Goal: Task Accomplishment & Management: Manage account settings

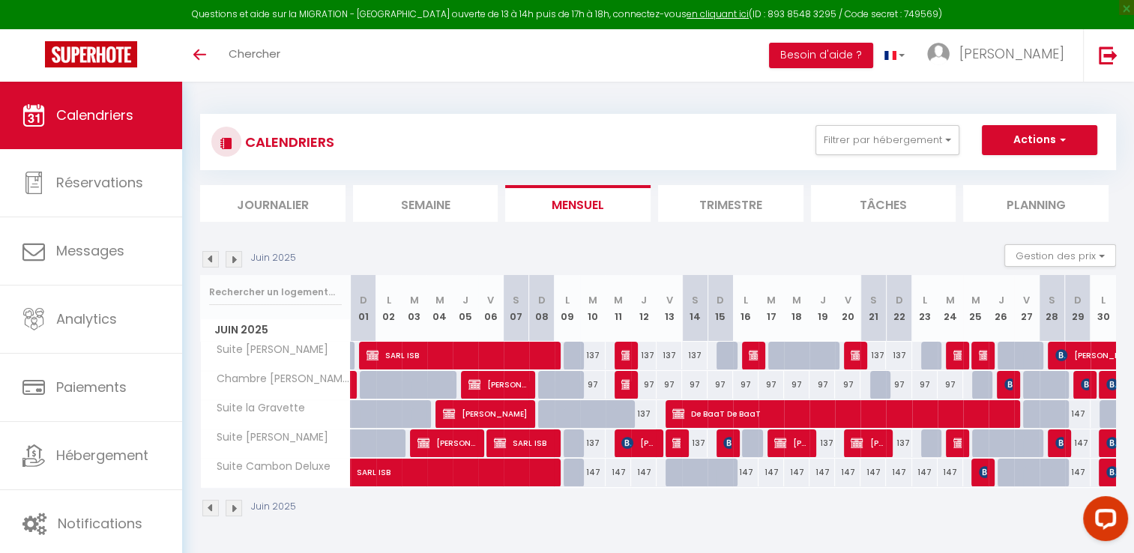
click at [234, 263] on img at bounding box center [234, 259] width 16 height 16
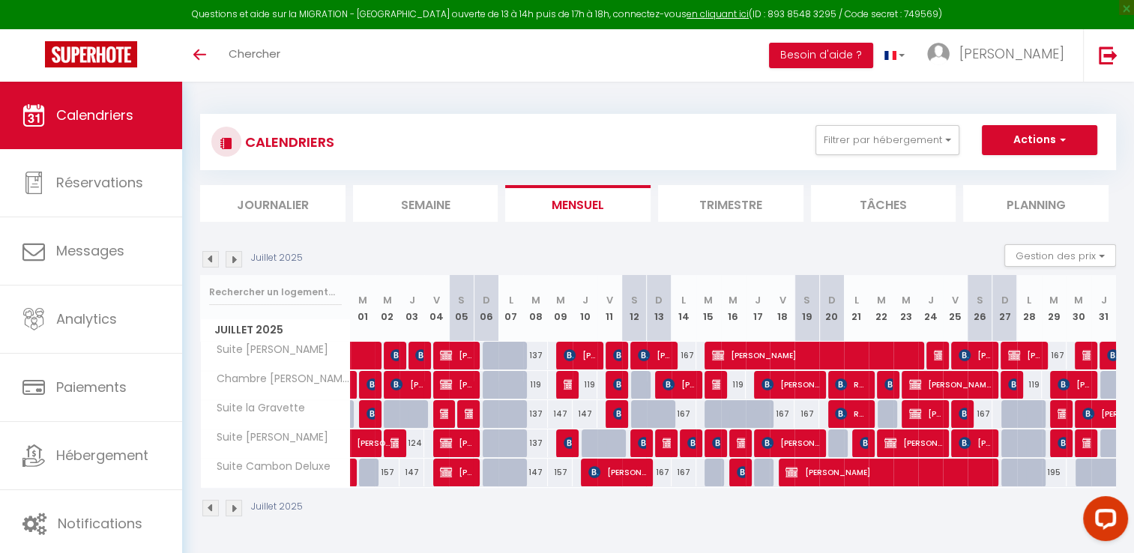
click at [231, 256] on img at bounding box center [234, 259] width 16 height 16
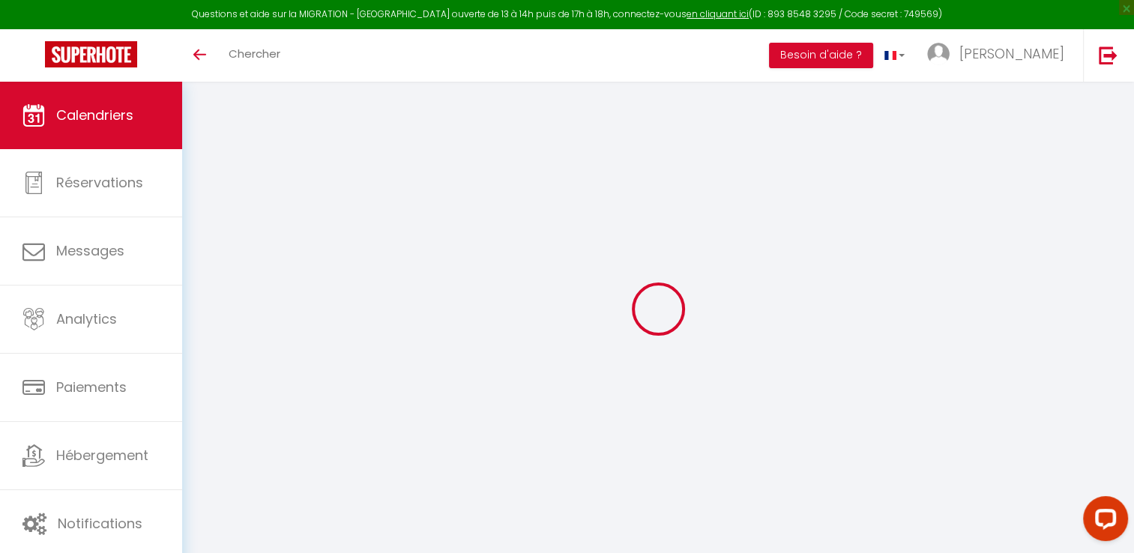
select select
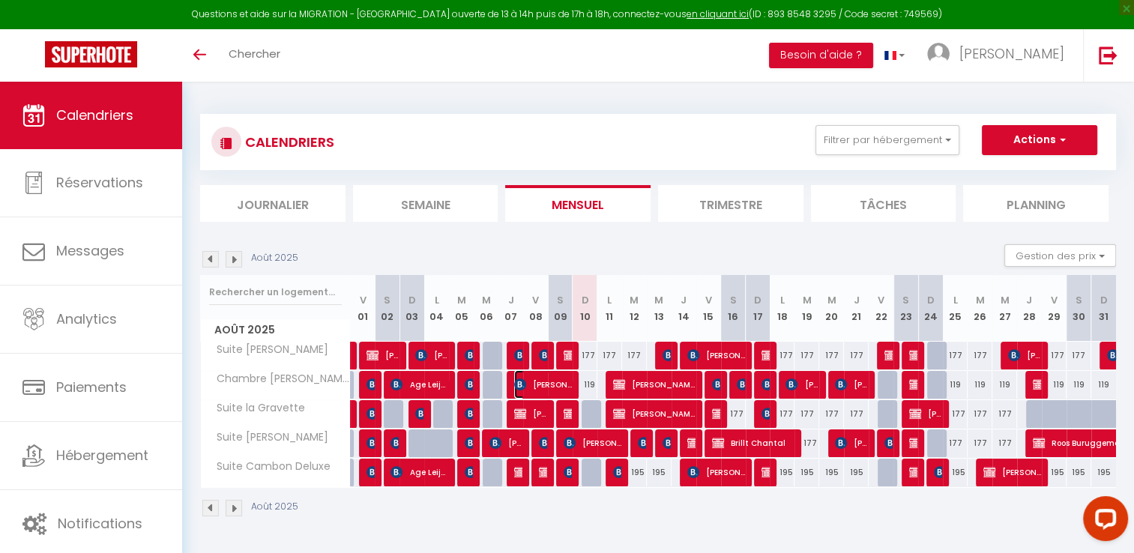
click at [558, 381] on span "Fanny Pansera" at bounding box center [543, 384] width 58 height 28
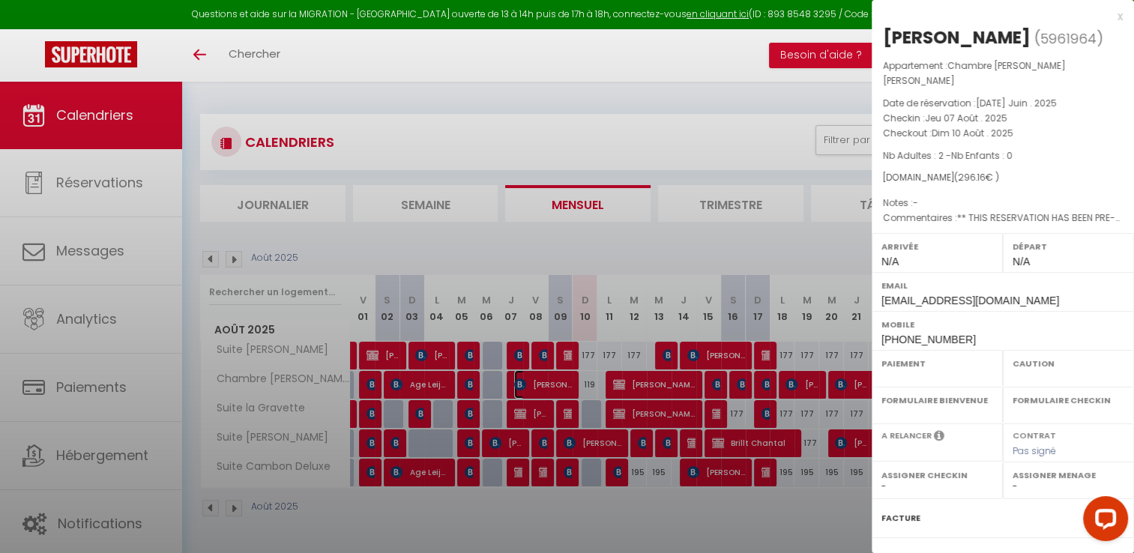
select select "OK"
select select "KO"
select select "0"
select select "1"
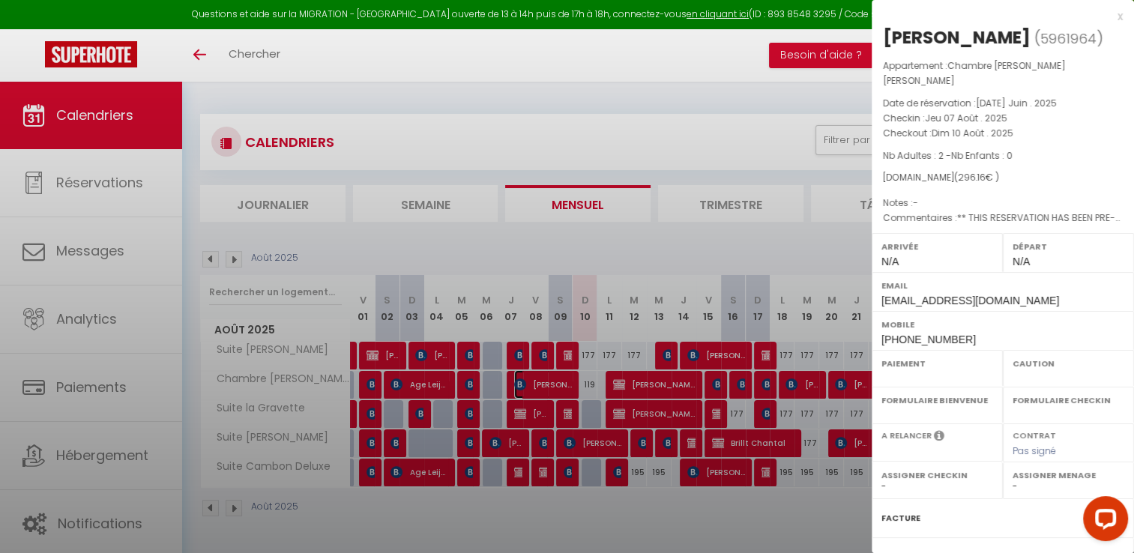
select select
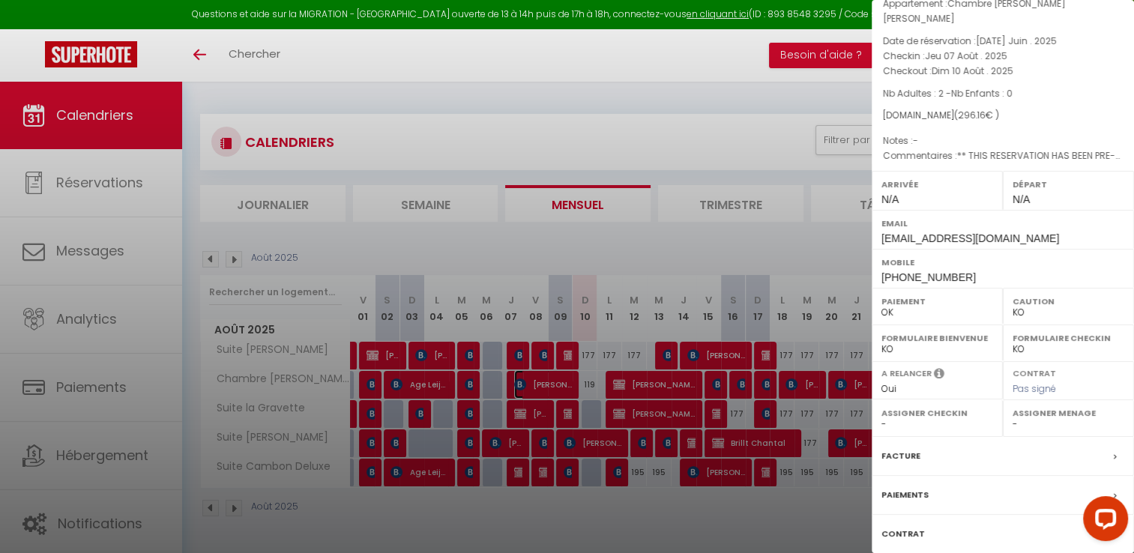
scroll to position [142, 0]
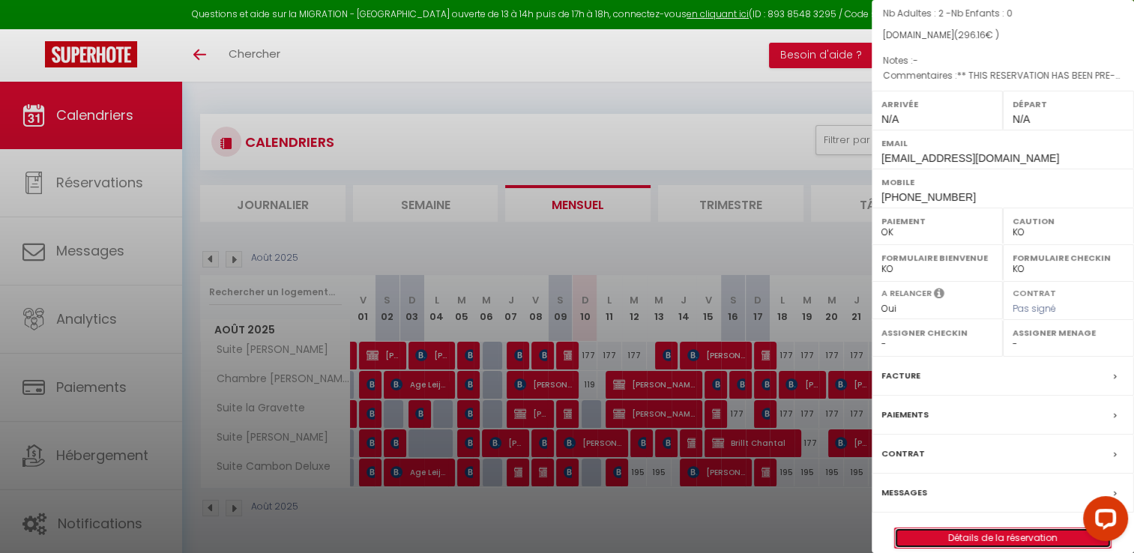
click at [953, 528] on link "Détails de la réservation" at bounding box center [1003, 537] width 216 height 19
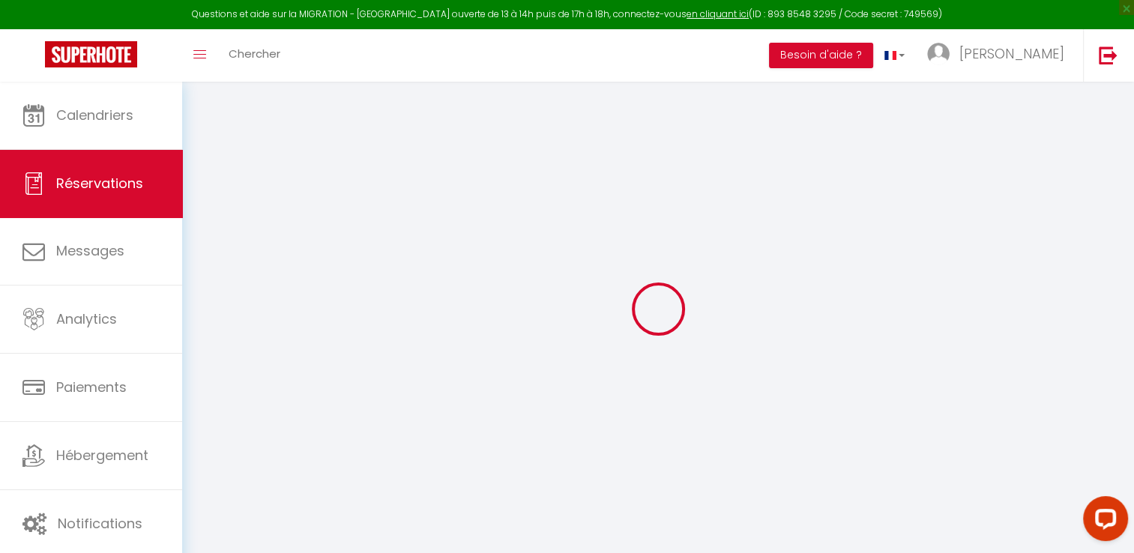
select select
select select "14"
checkbox input "false"
select select
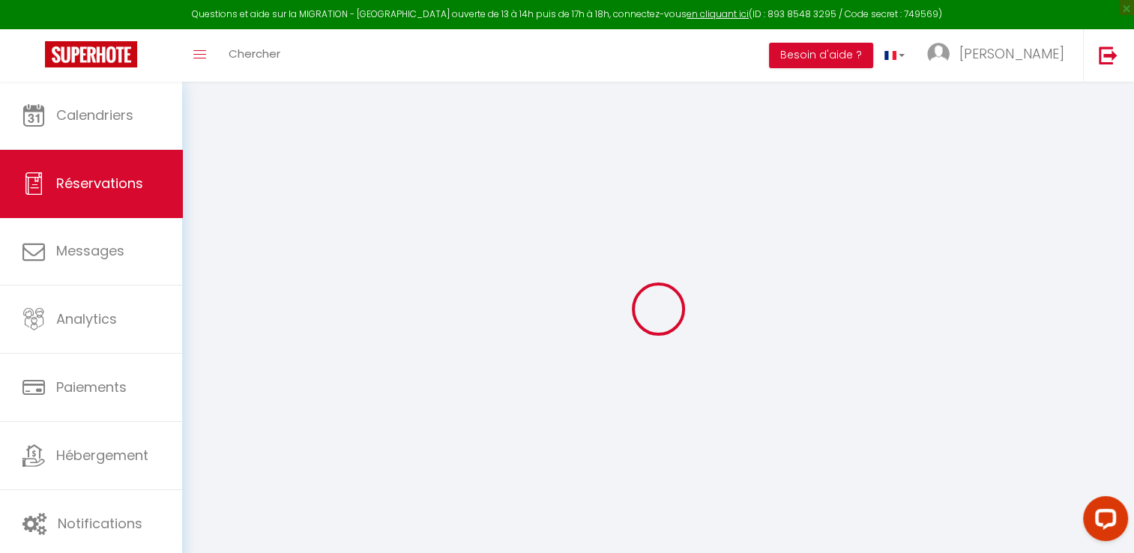
select select
checkbox input "false"
select select
checkbox input "false"
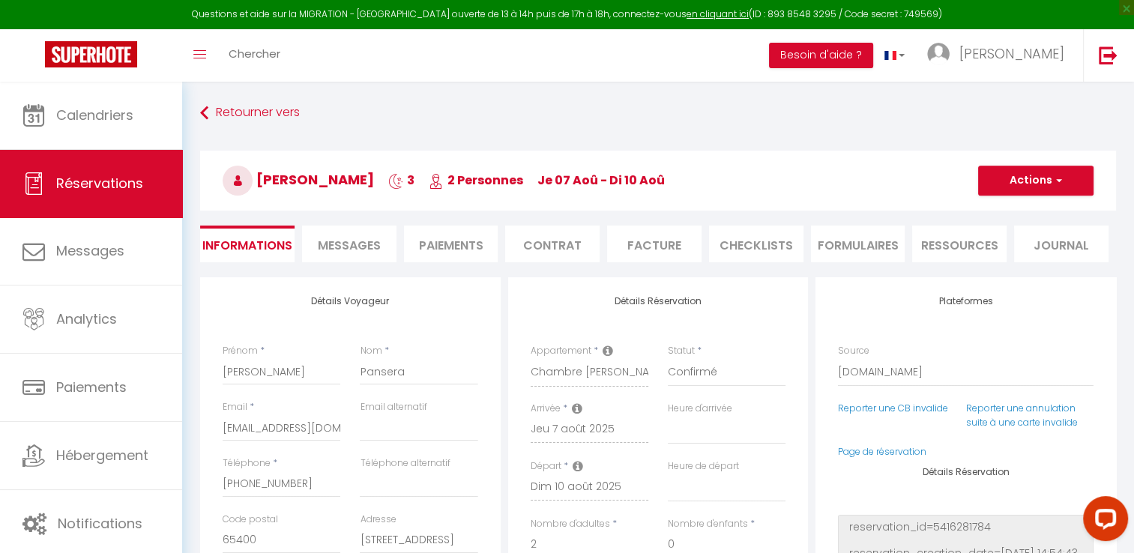
select select
checkbox input "false"
type textarea "** THIS RESERVATION HAS BEEN PRE-PAID ** BOOKING NOTE : Payment charge is EUR 4…"
type input "5.16"
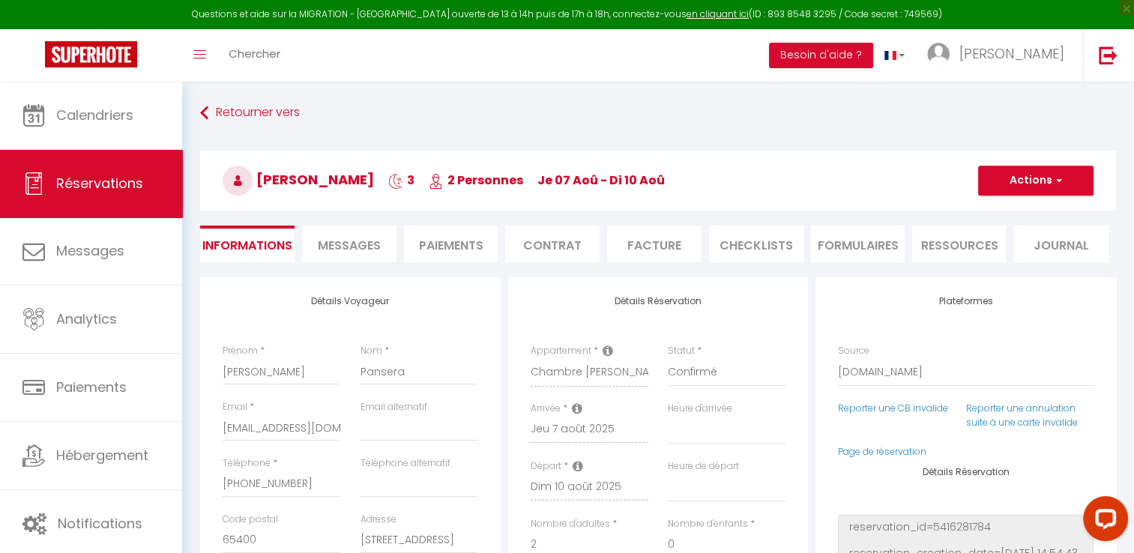
select select
checkbox input "false"
select select
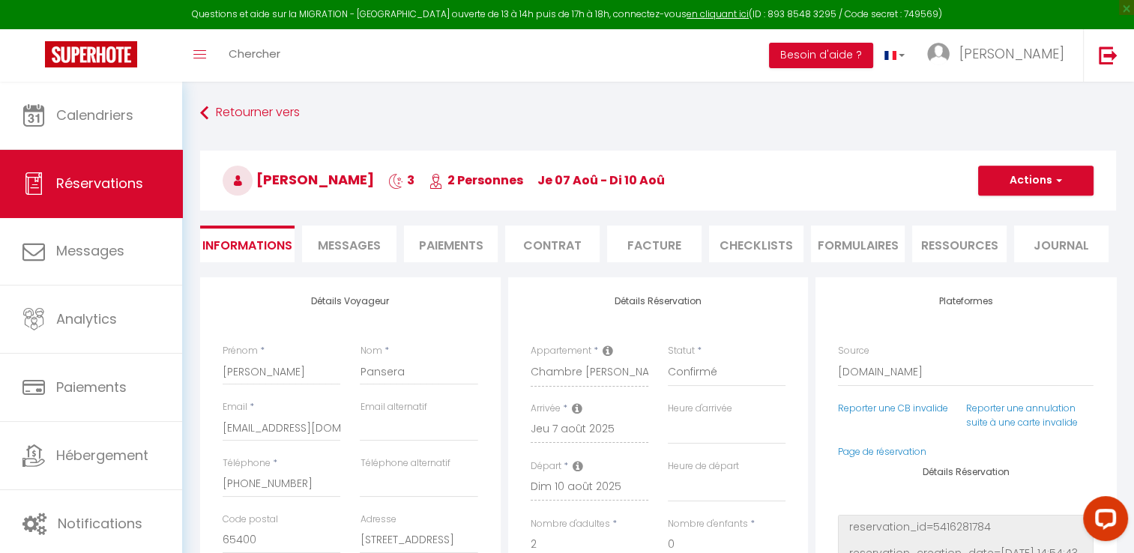
click at [680, 244] on li "Facture" at bounding box center [654, 244] width 94 height 37
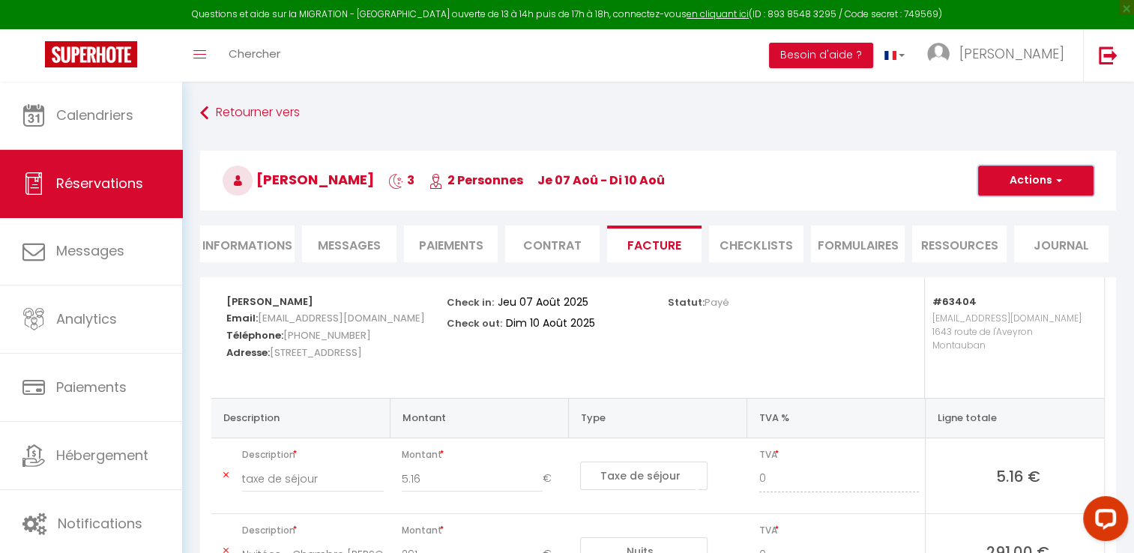
click at [1047, 181] on button "Actions" at bounding box center [1035, 181] width 115 height 30
click at [1037, 234] on link "Aperçu et éditer" at bounding box center [1024, 232] width 126 height 19
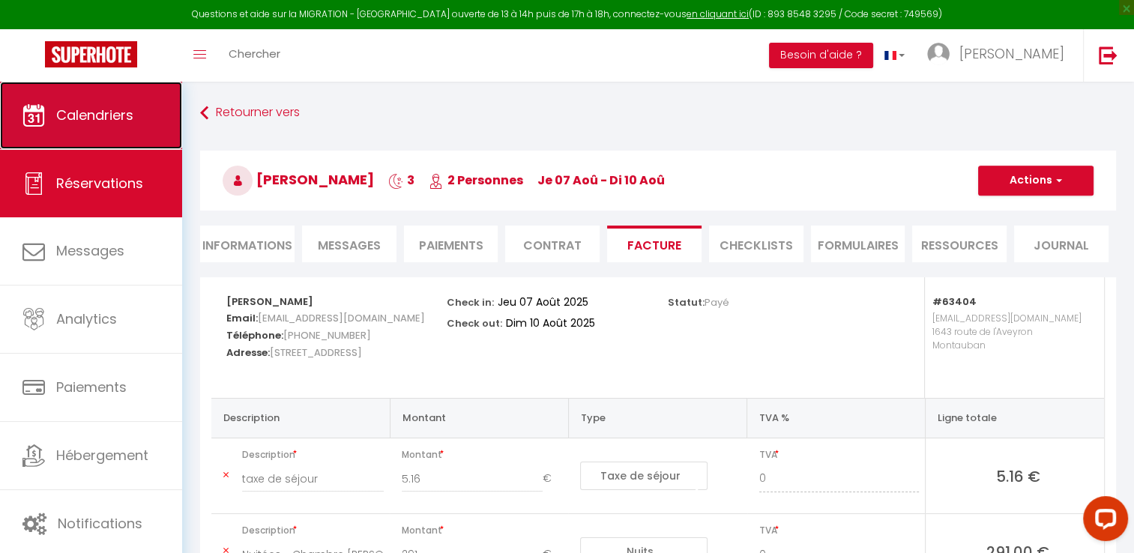
click at [145, 118] on link "Calendriers" at bounding box center [91, 115] width 182 height 67
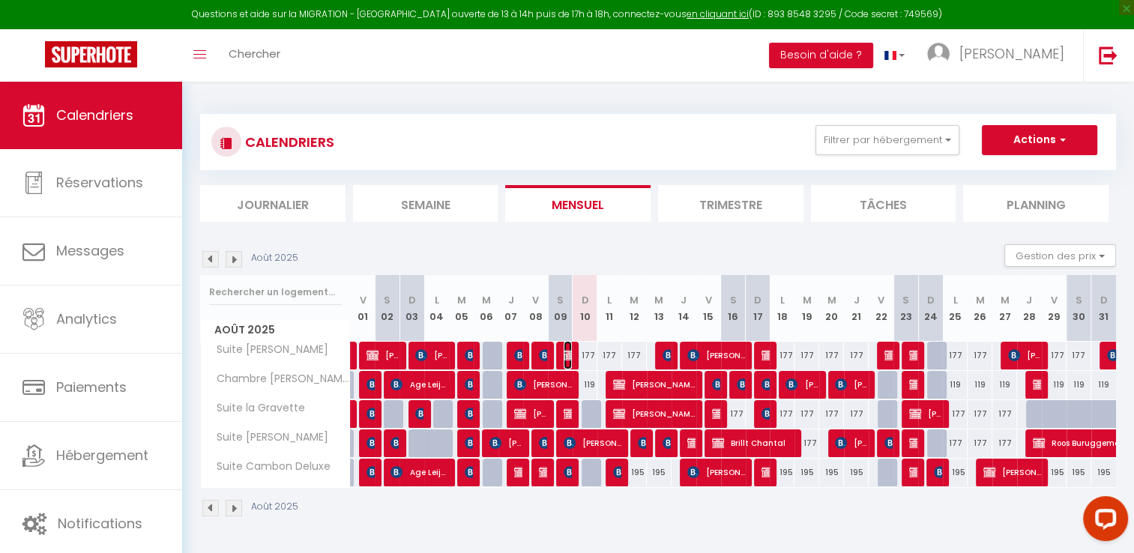
click at [564, 354] on img at bounding box center [570, 355] width 12 height 12
select select "OK"
select select "KO"
select select "0"
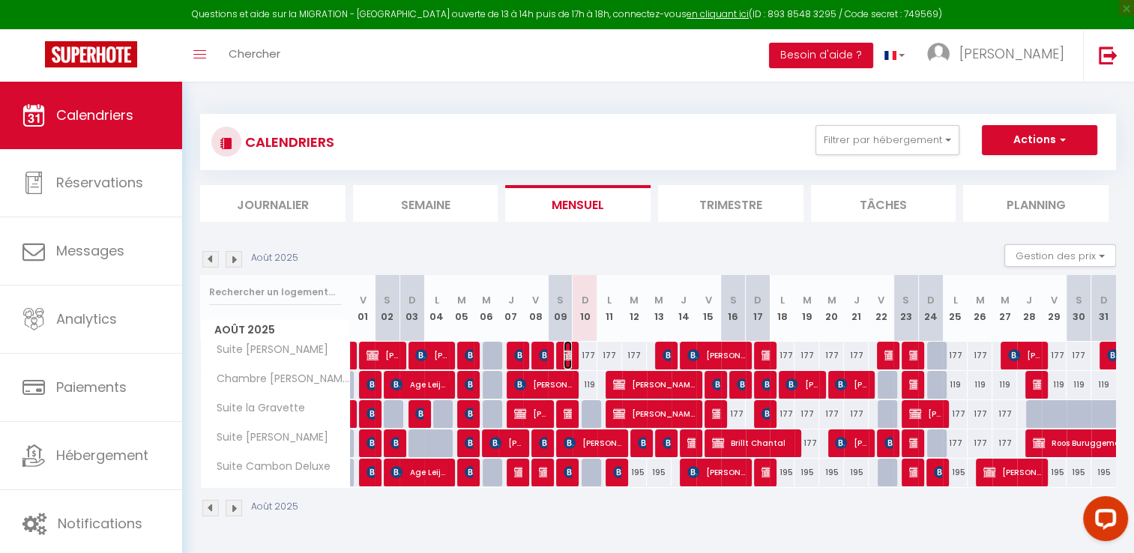
select select "0"
select select
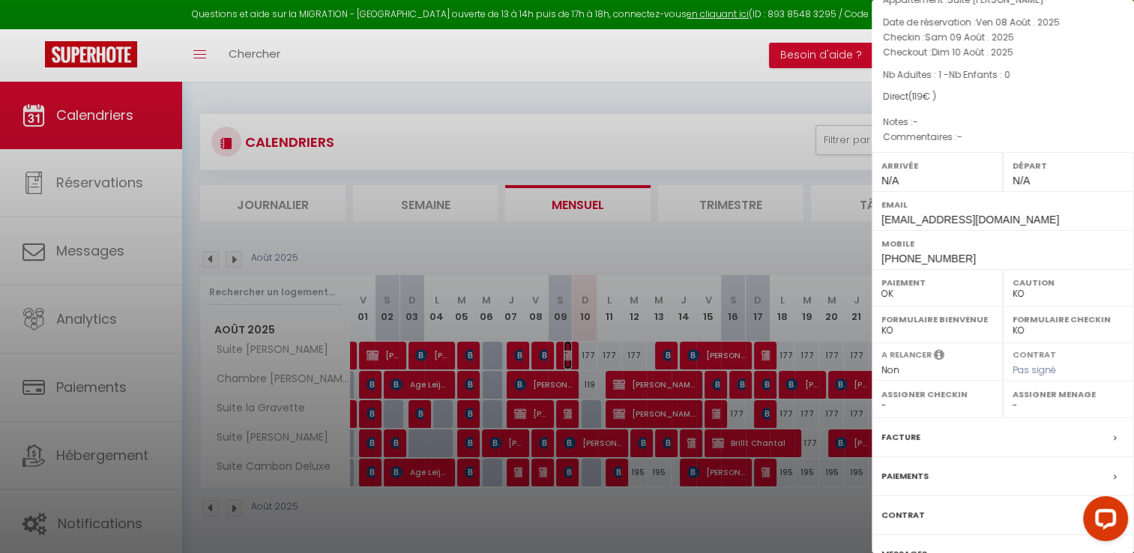
scroll to position [142, 0]
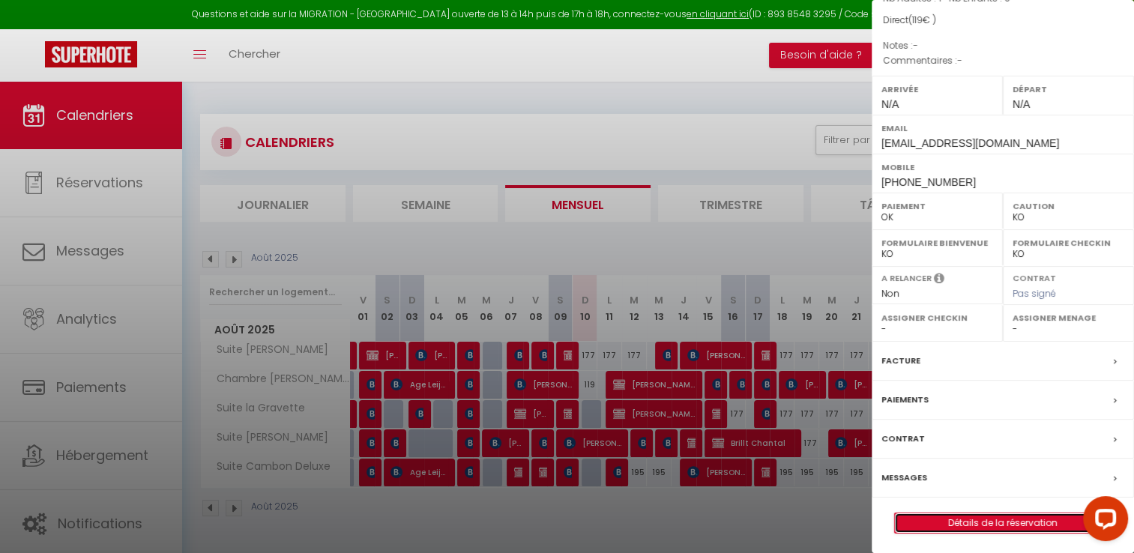
click at [982, 515] on link "Détails de la réservation" at bounding box center [1003, 522] width 216 height 19
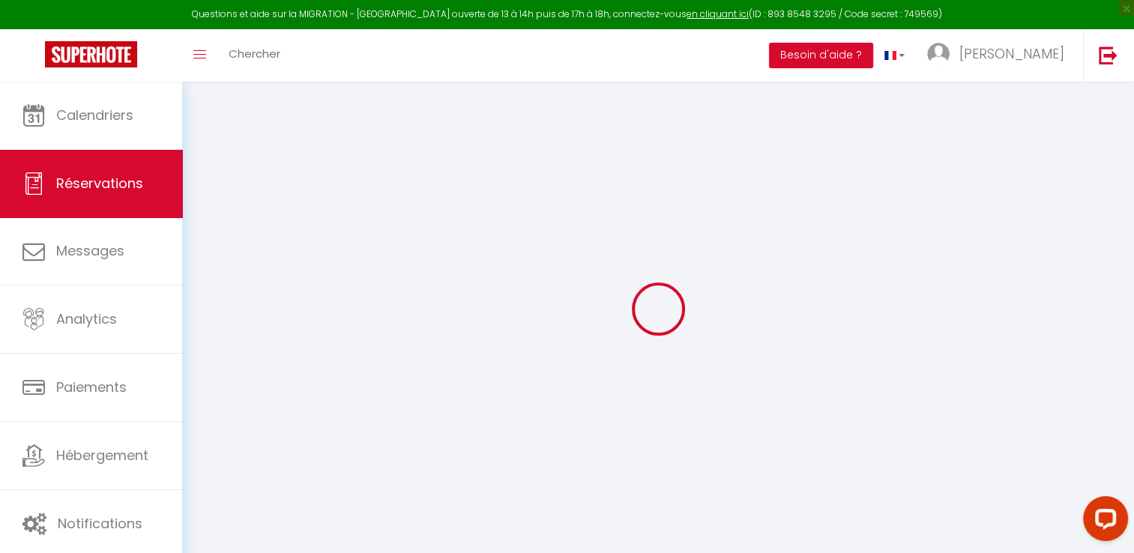
type input "Fanny"
type input "Pansera"
type input "fpanse.420644@guest.booking.com"
type input "+33644841237"
type input "65400"
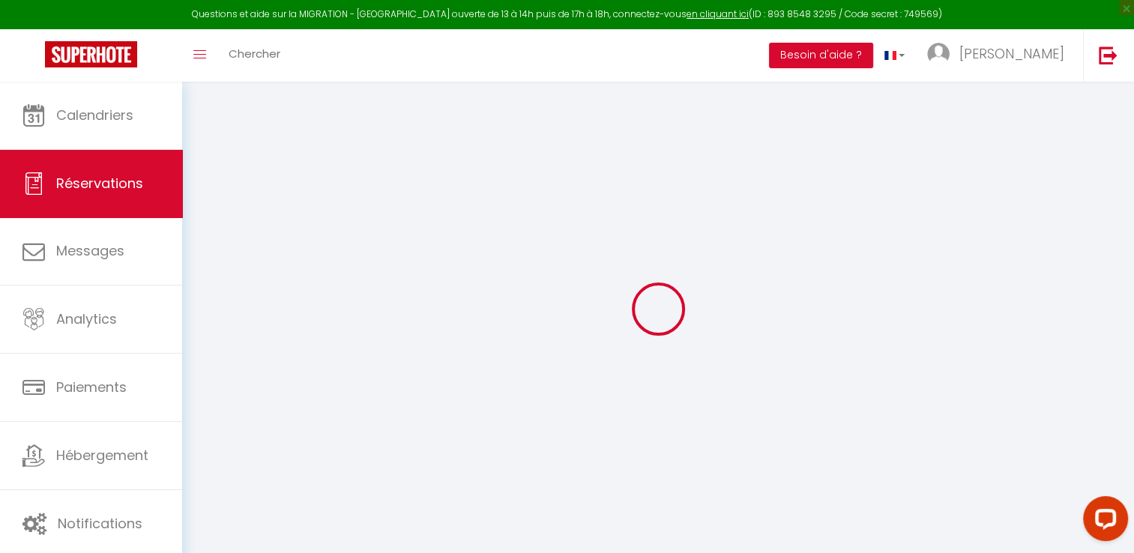
type input "60 rt des gaves"
type input "Bun"
select select "FR"
select select "2672"
select select "1"
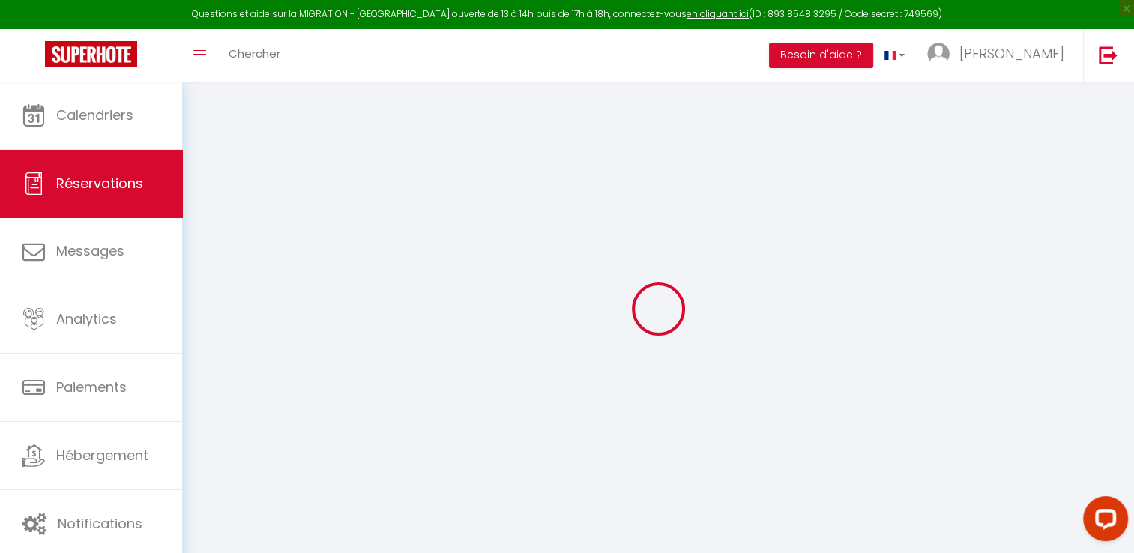
type input "Sam 09 Août 2025"
select select
type input "Dim 10 Août 2025"
select select
type input "1"
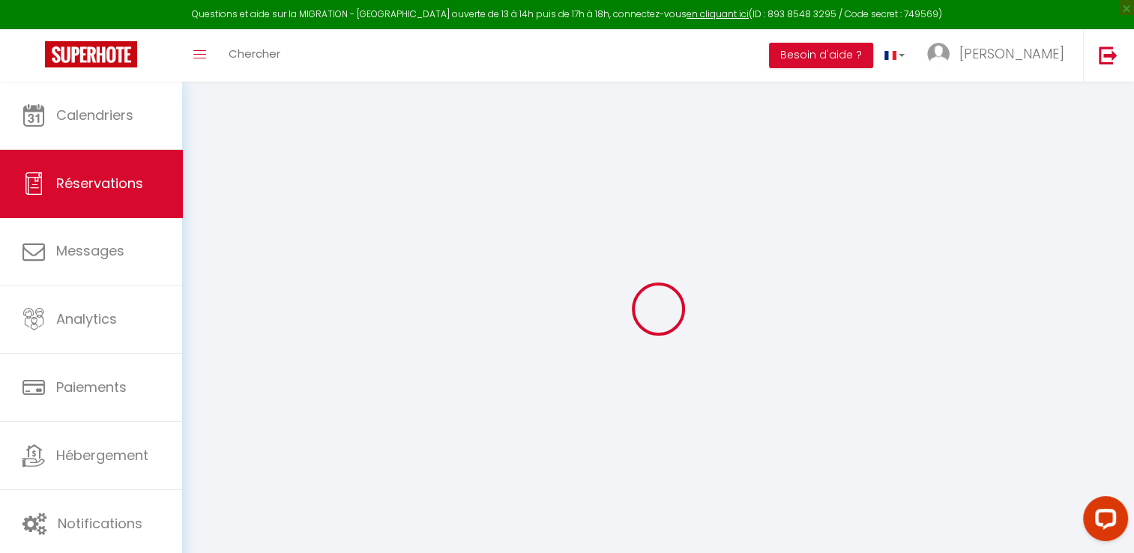
select select "12"
select select
type input "119"
checkbox input "false"
type input "0"
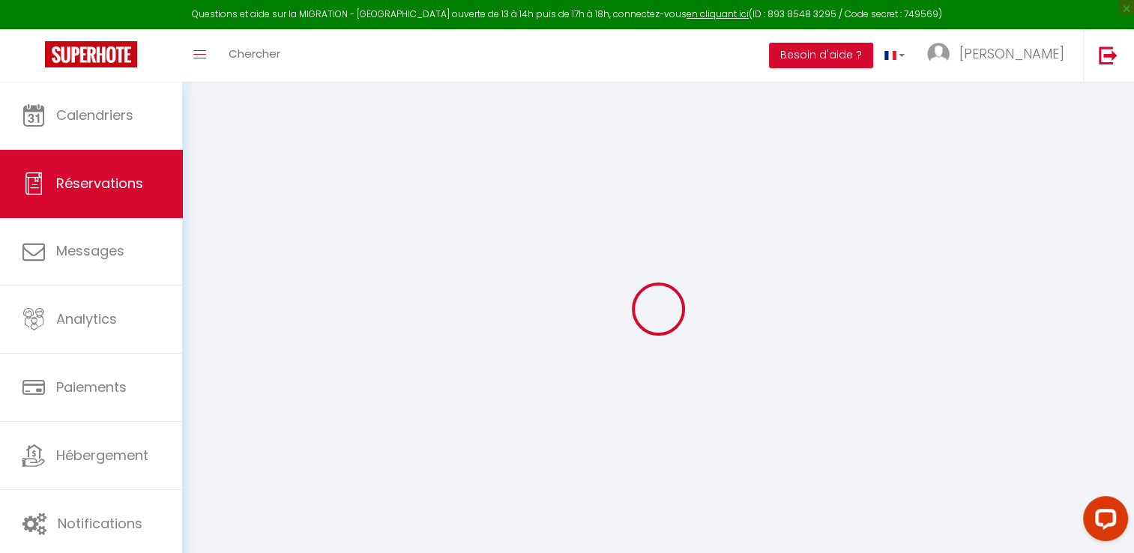
type input "0"
select select
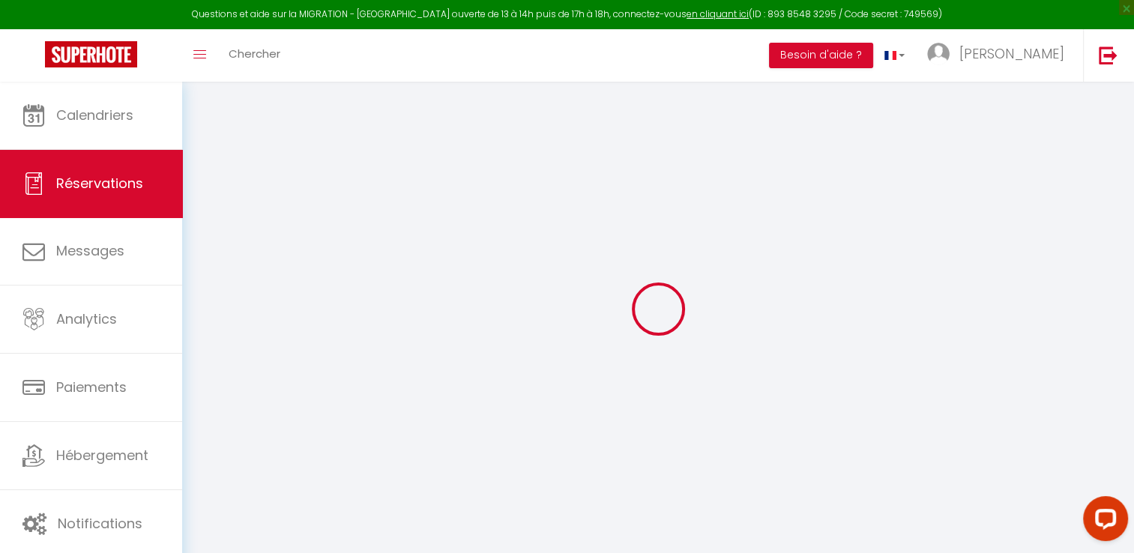
select select "14"
checkbox input "false"
select select
checkbox input "false"
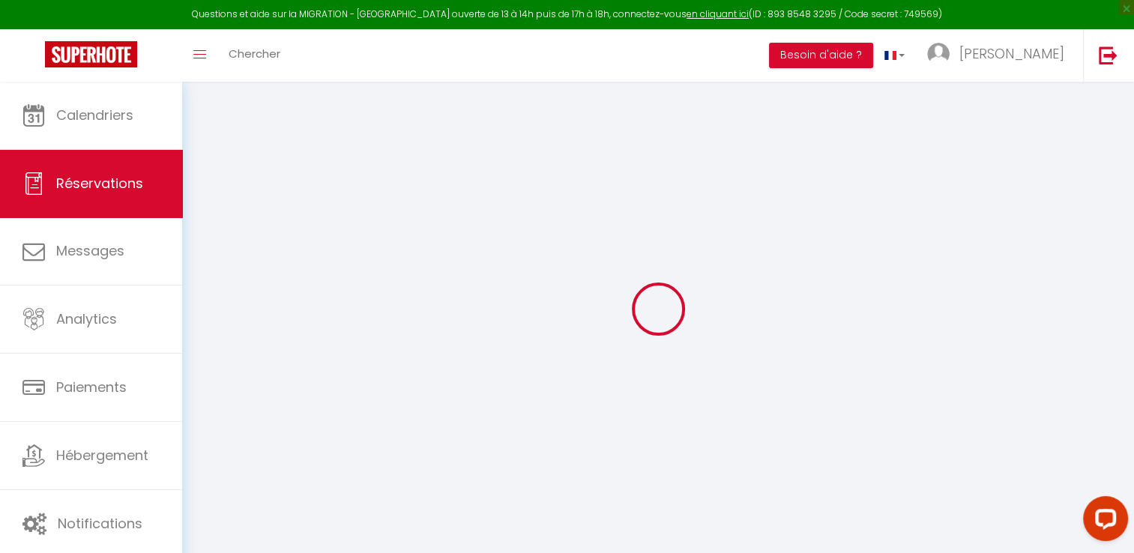
select select
checkbox input "false"
select select
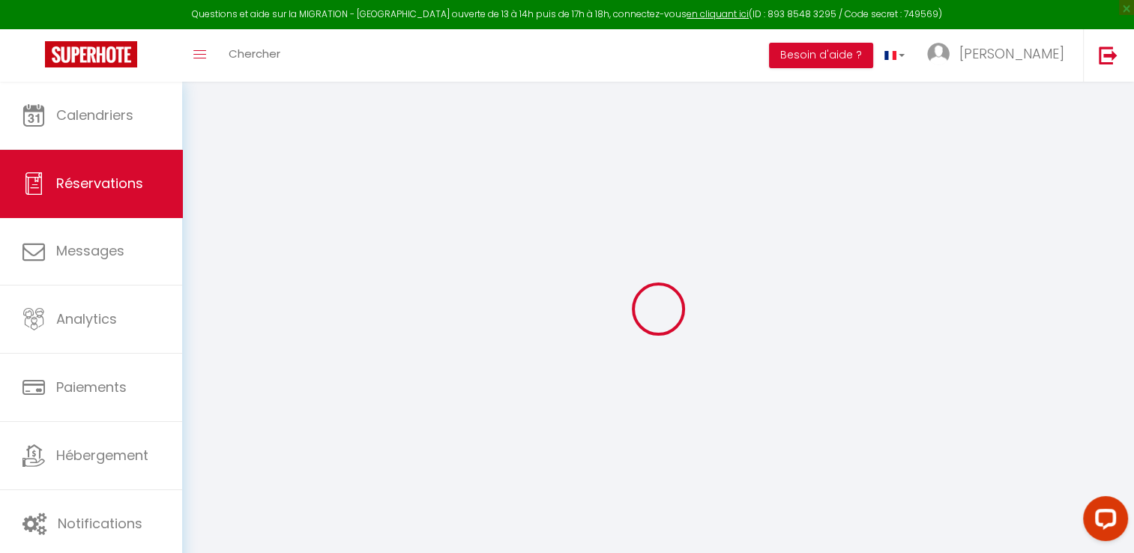
checkbox input "false"
select select
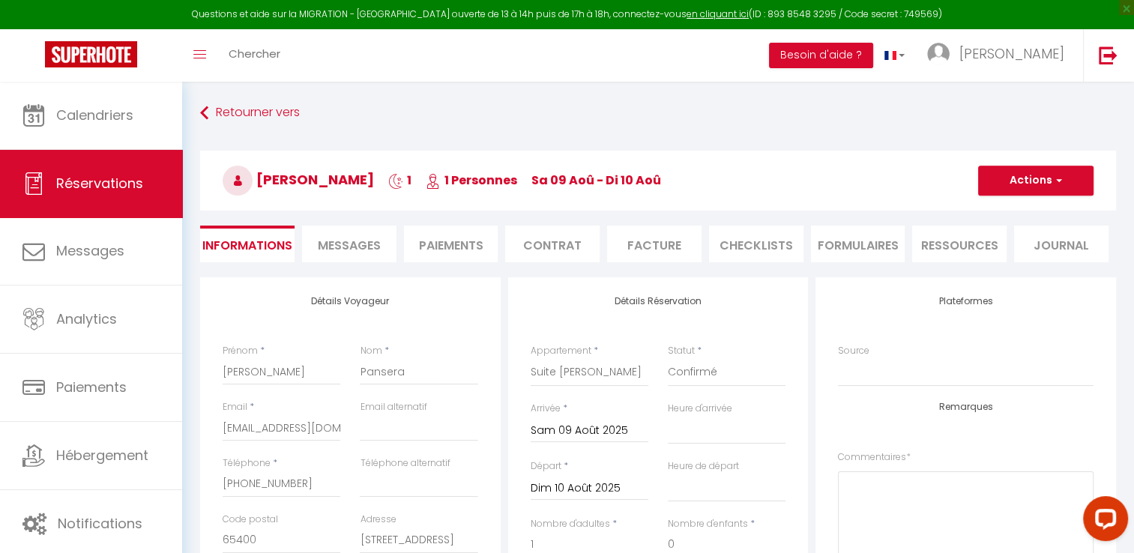
checkbox input "false"
select select
click at [661, 238] on li "Facture" at bounding box center [654, 244] width 94 height 37
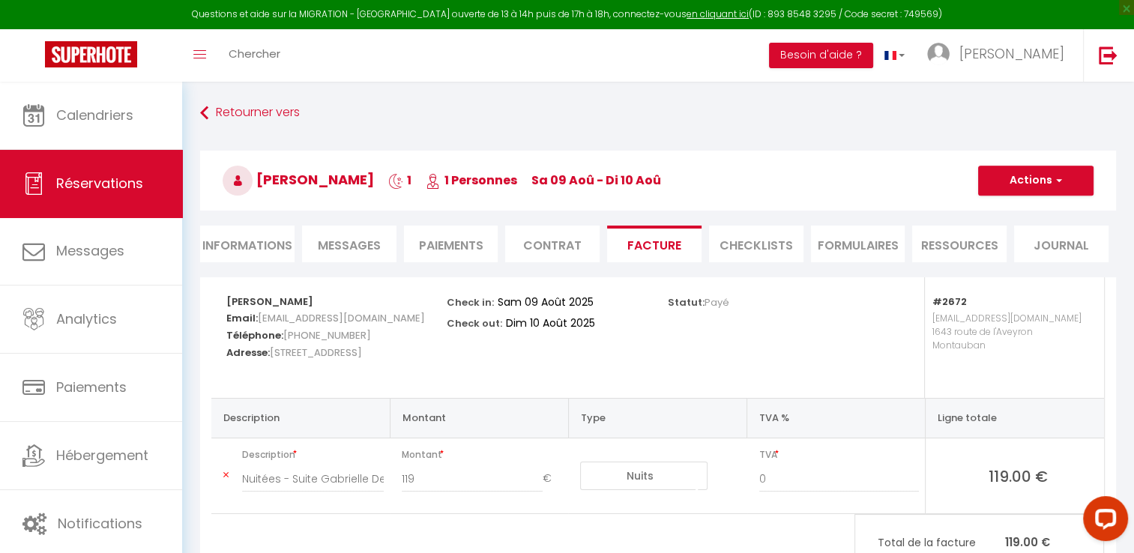
click at [450, 244] on li "Paiements" at bounding box center [451, 244] width 94 height 37
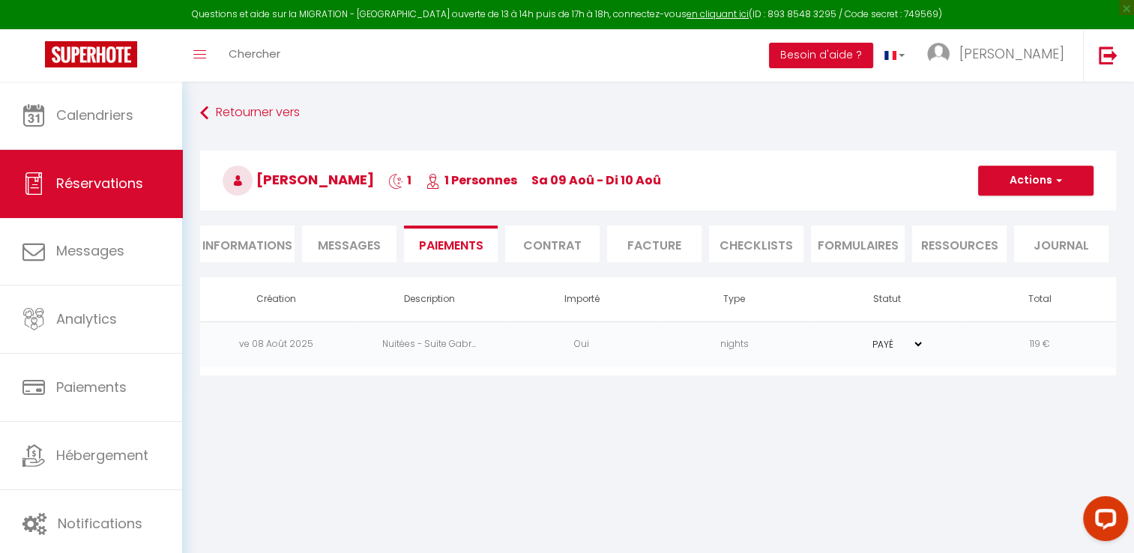
click at [234, 239] on li "Informations" at bounding box center [247, 244] width 94 height 37
select select
select select "0"
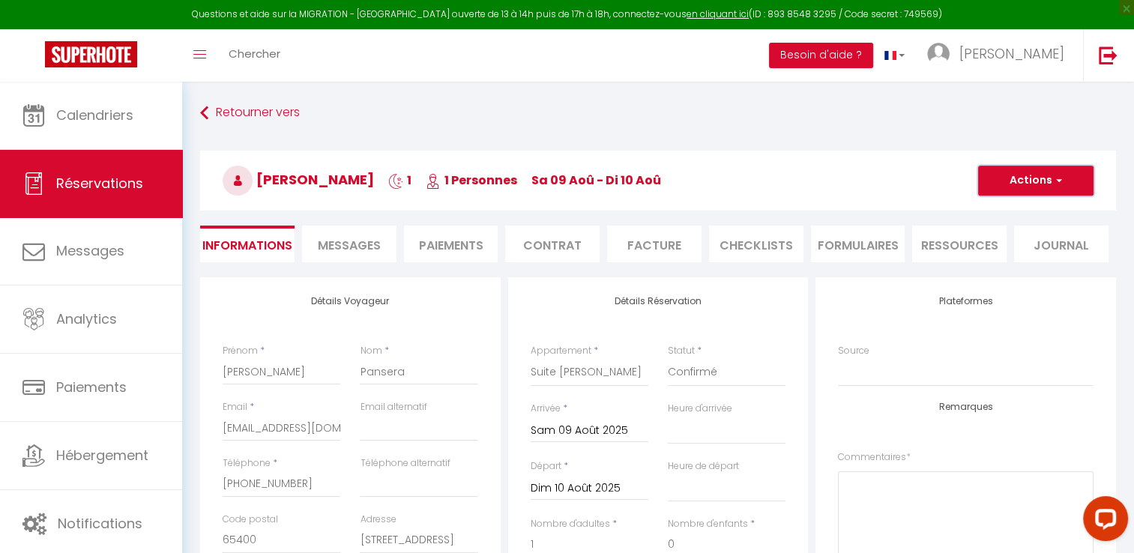
click at [1055, 179] on span "button" at bounding box center [1056, 180] width 9 height 13
click at [453, 250] on li "Paiements" at bounding box center [451, 244] width 94 height 37
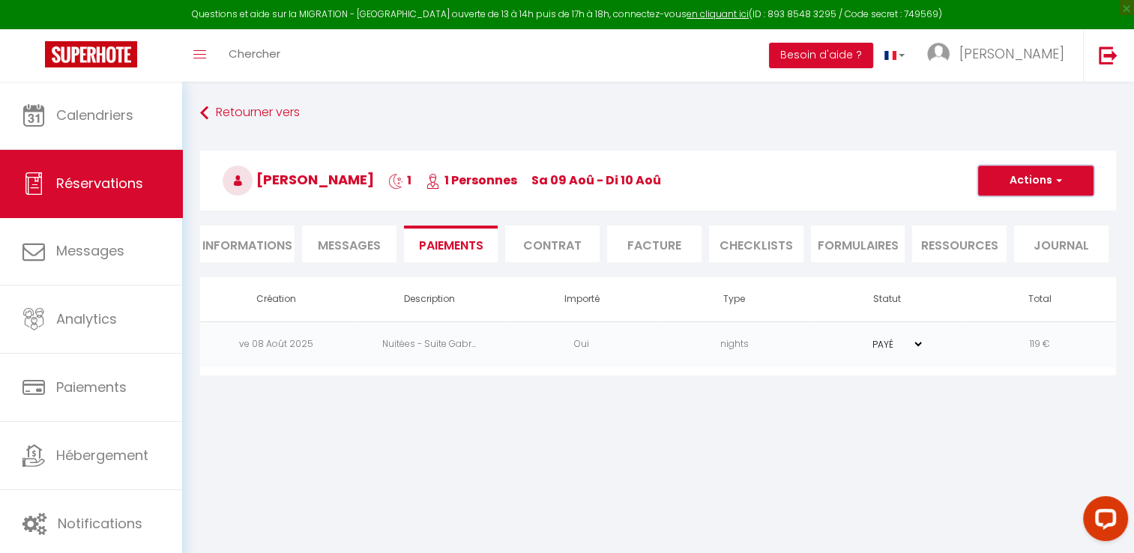
drag, startPoint x: 1044, startPoint y: 167, endPoint x: 1042, endPoint y: 175, distance: 8.5
click at [1044, 172] on button "Actions" at bounding box center [1035, 181] width 115 height 30
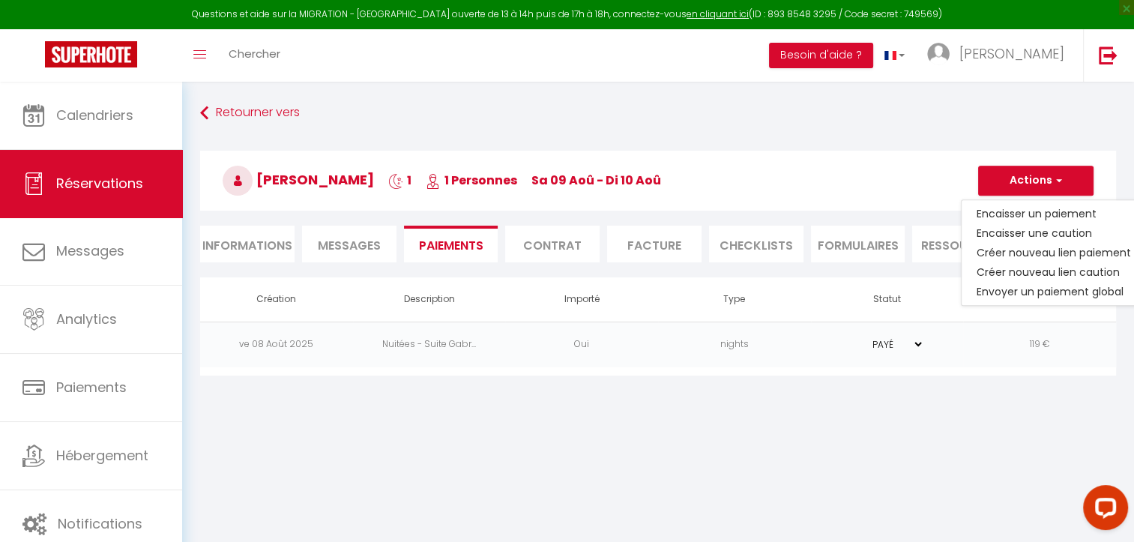
click at [549, 245] on li "Contrat" at bounding box center [552, 244] width 94 height 37
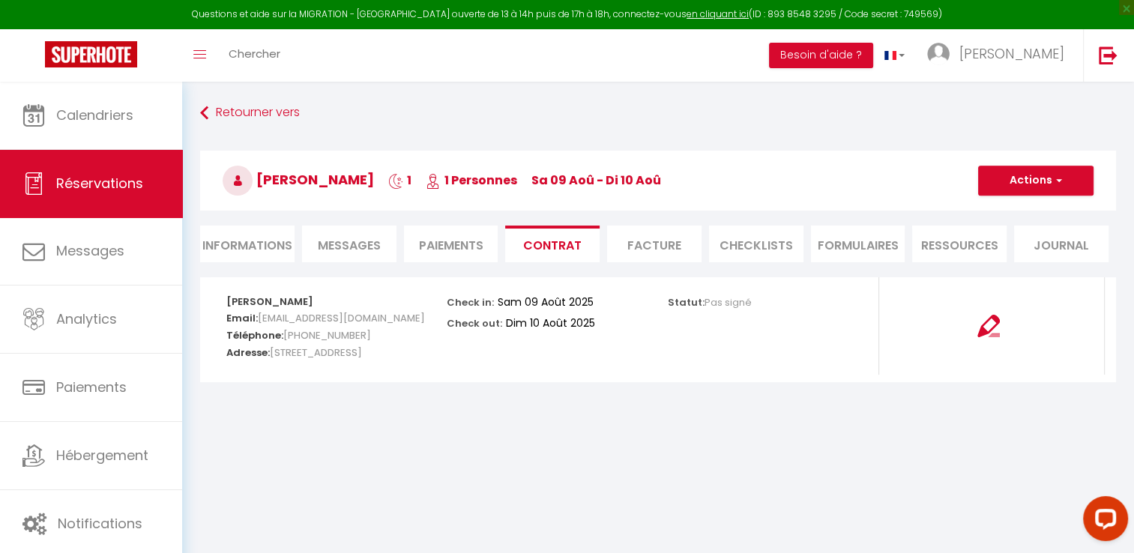
click at [680, 241] on li "Facture" at bounding box center [654, 244] width 94 height 37
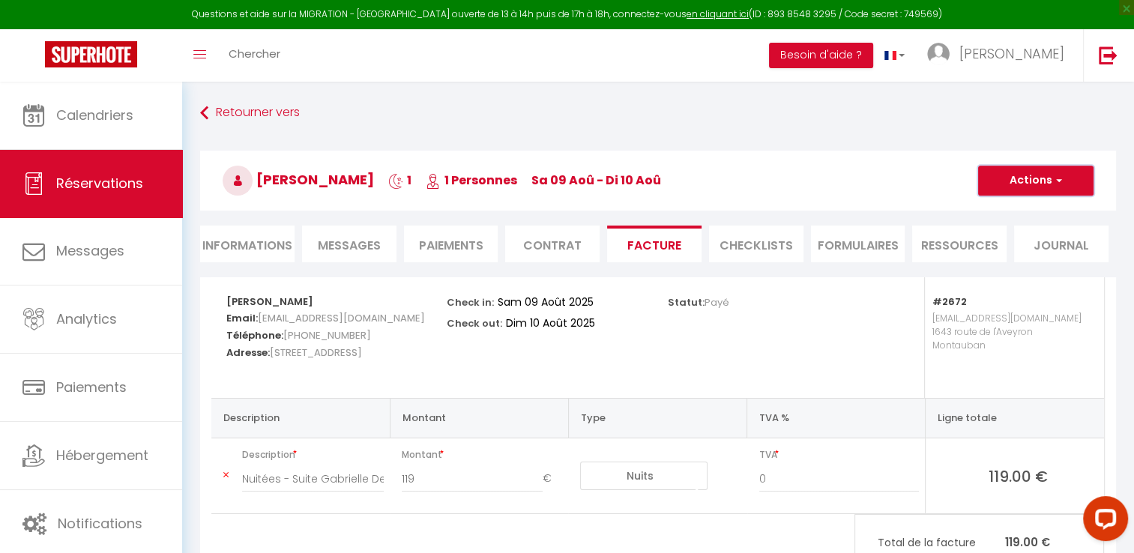
click at [1039, 179] on button "Actions" at bounding box center [1035, 181] width 115 height 30
click at [1022, 235] on link "Aperçu et éditer" at bounding box center [1024, 232] width 126 height 19
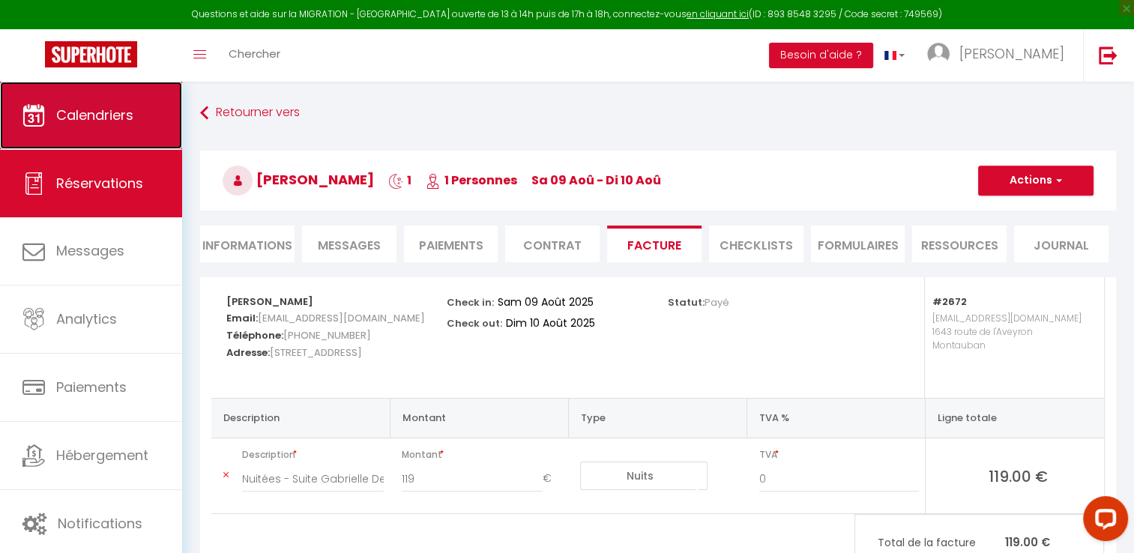
click at [97, 94] on link "Calendriers" at bounding box center [91, 115] width 182 height 67
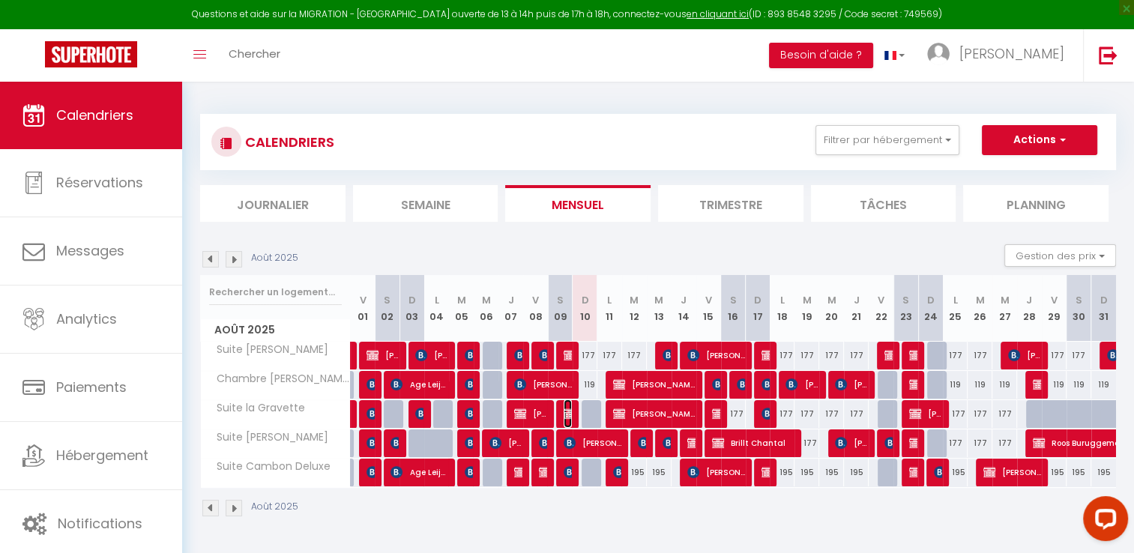
click at [570, 413] on img at bounding box center [570, 414] width 12 height 12
select select "OK"
select select "KO"
select select "0"
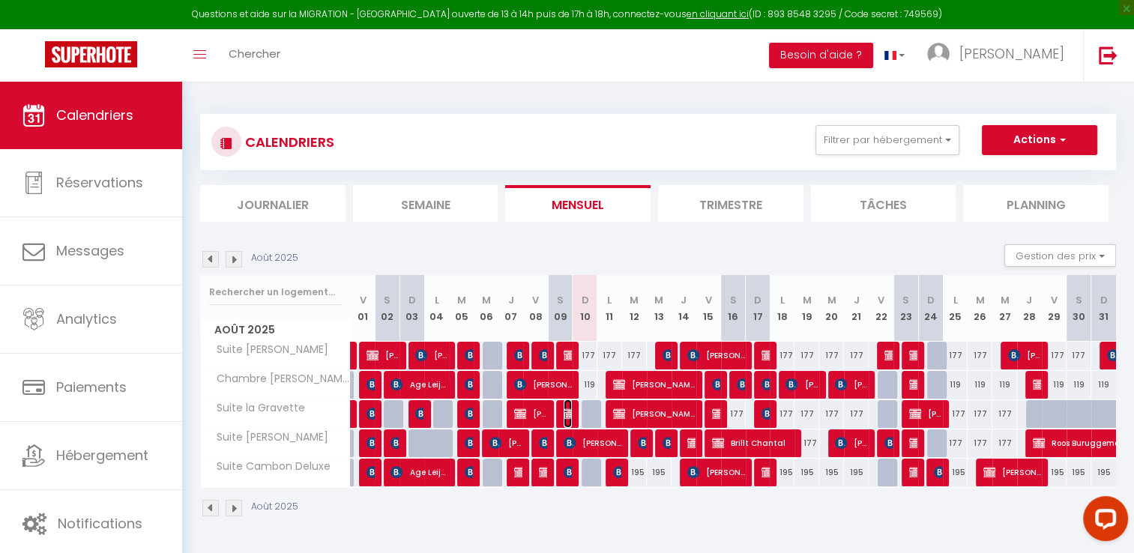
select select "0"
select select
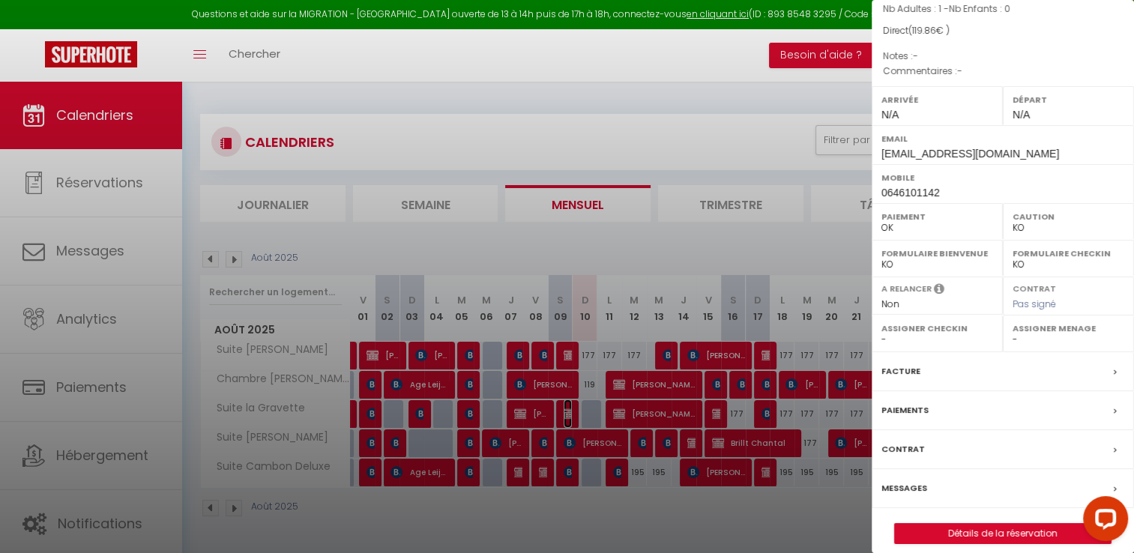
scroll to position [142, 0]
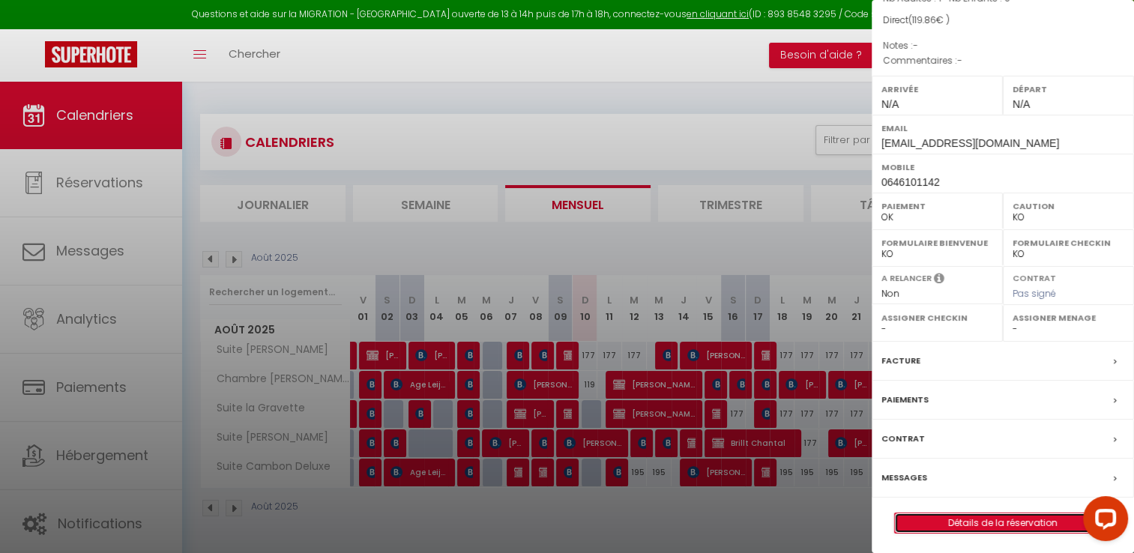
click at [964, 516] on link "Détails de la réservation" at bounding box center [1003, 522] width 216 height 19
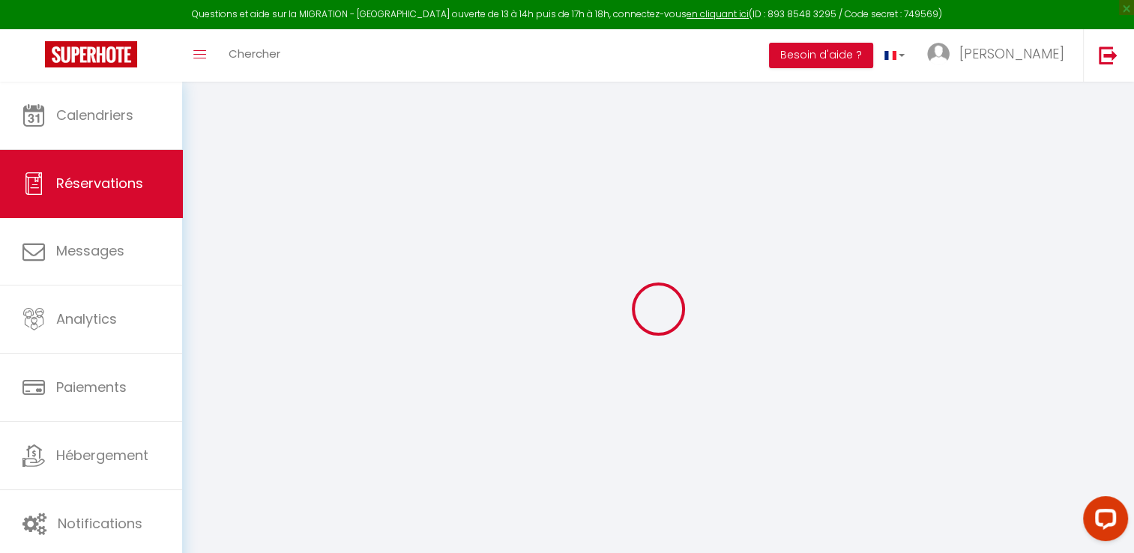
select select
checkbox input "false"
select select
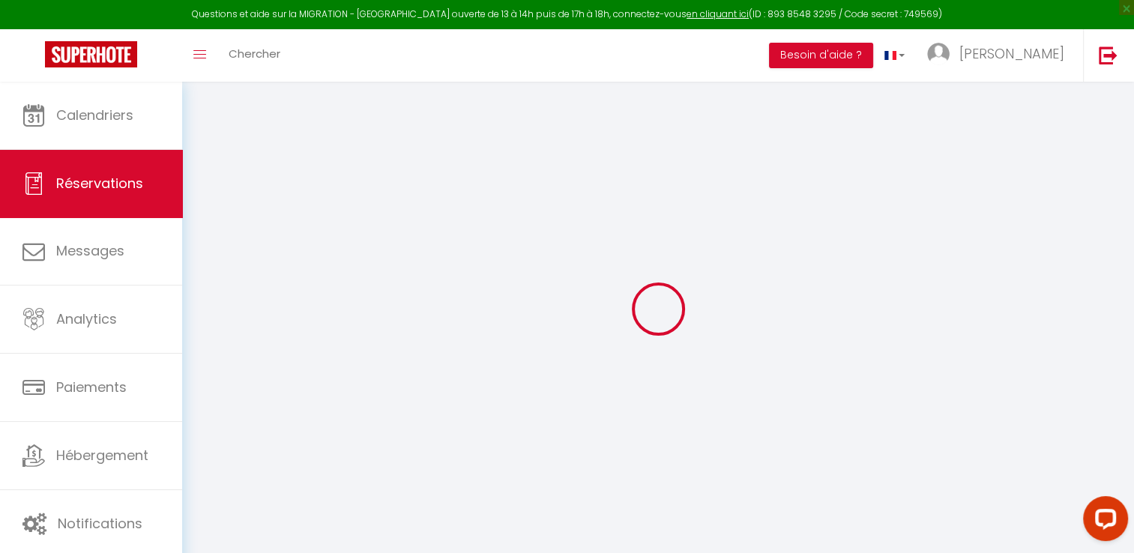
checkbox input "false"
type input "0.86"
select select
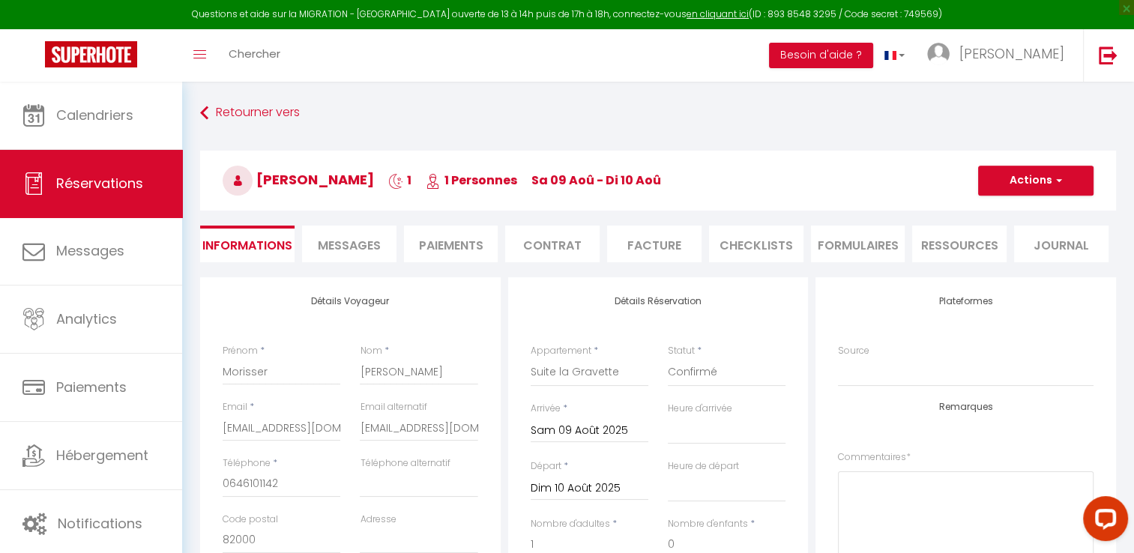
checkbox input "false"
select select
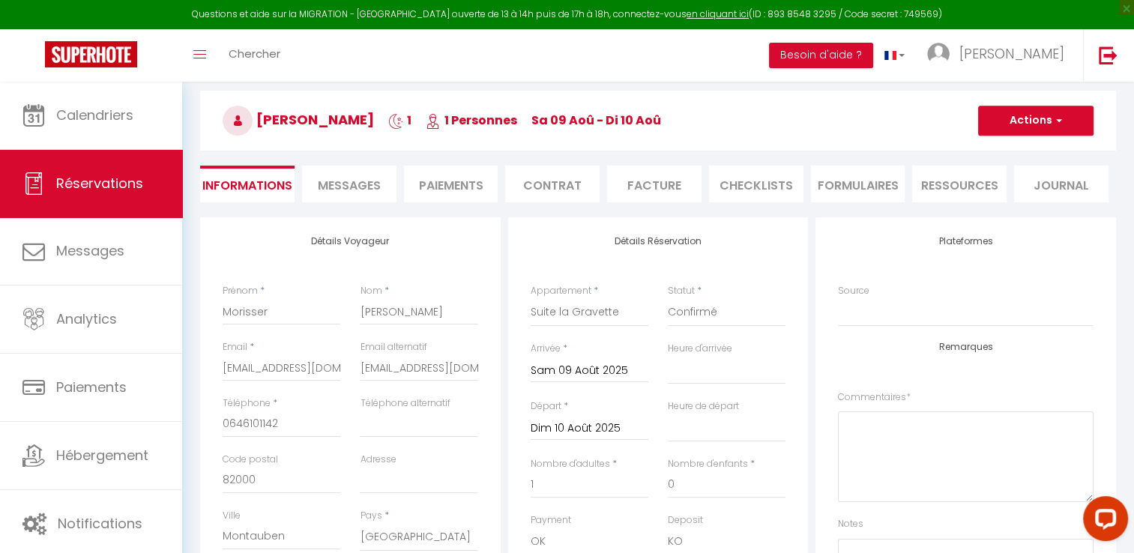
scroll to position [225, 0]
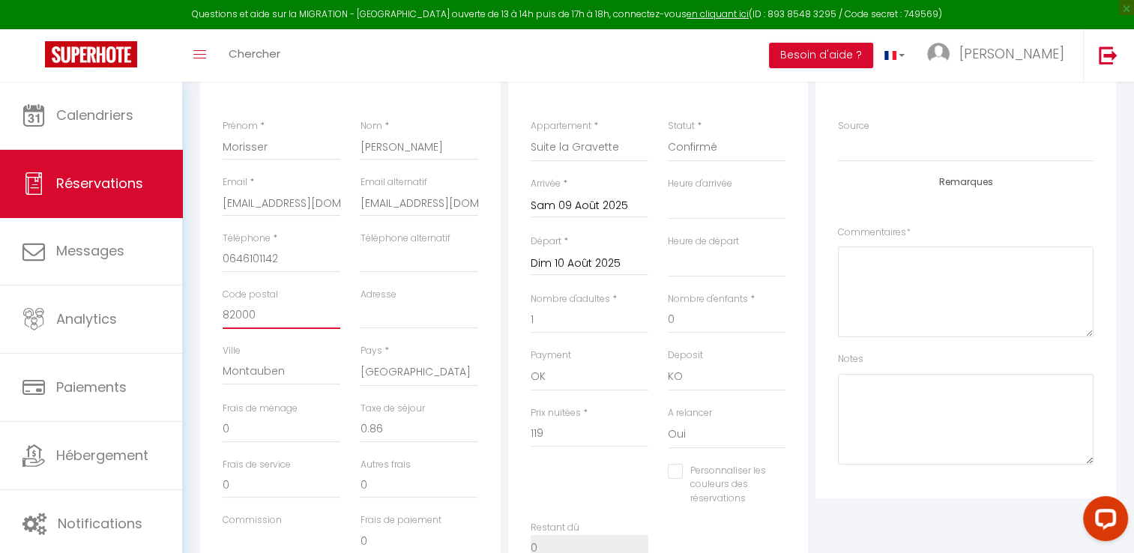
drag, startPoint x: 260, startPoint y: 319, endPoint x: 220, endPoint y: 316, distance: 40.6
click at [220, 316] on div "Code postal 82000" at bounding box center [281, 316] width 137 height 56
select select
checkbox input "false"
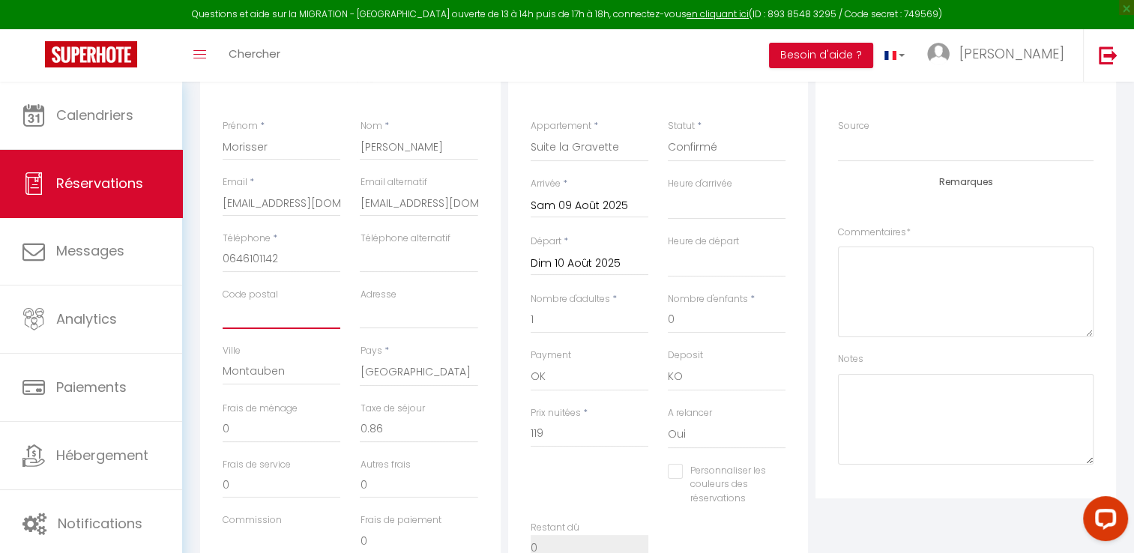
paste input "06530"
type input "06530"
select select
checkbox input "false"
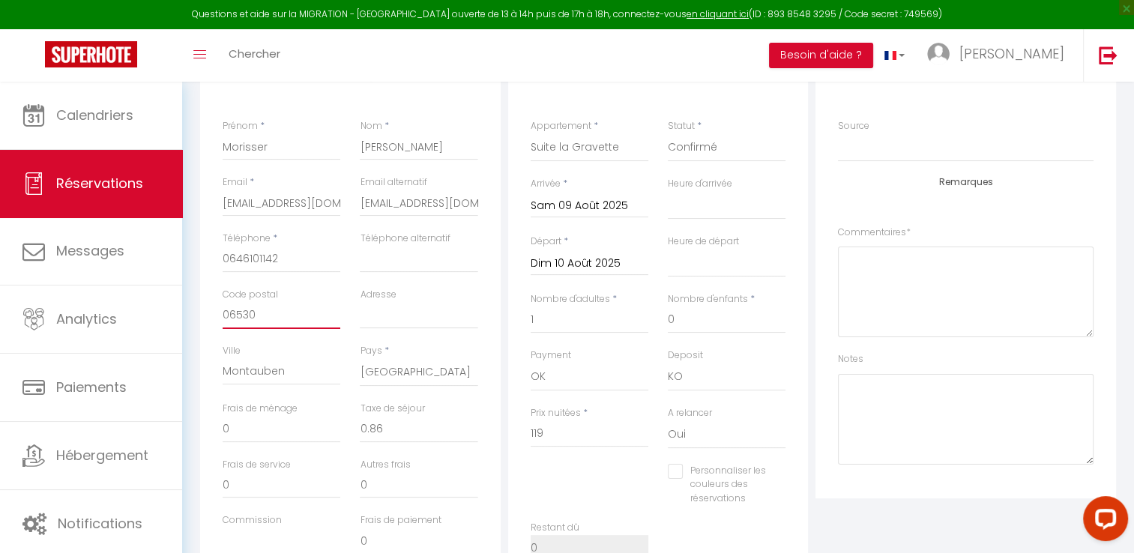
type input "06530"
drag, startPoint x: 321, startPoint y: 376, endPoint x: 214, endPoint y: 367, distance: 107.5
click at [214, 367] on div "Ville Montauben" at bounding box center [281, 373] width 137 height 58
select select
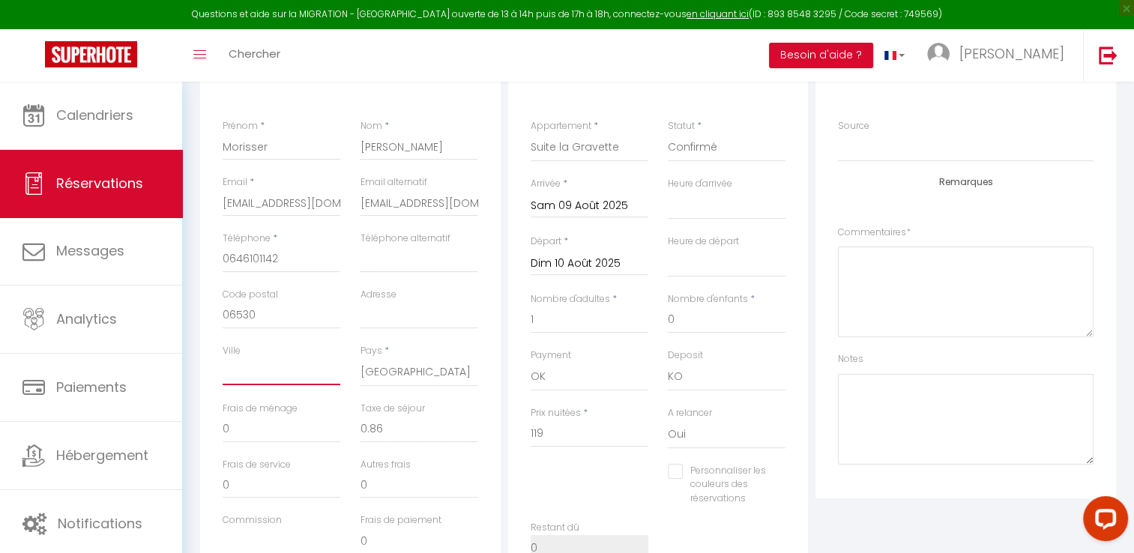
checkbox input "false"
paste input "Cabris"
type input "Cabris"
select select
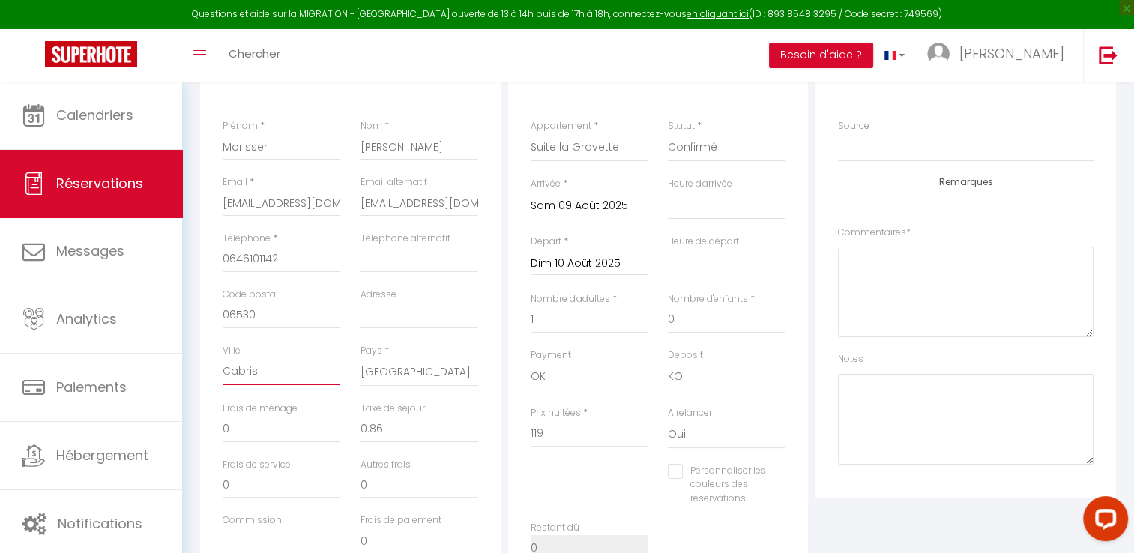
checkbox input "false"
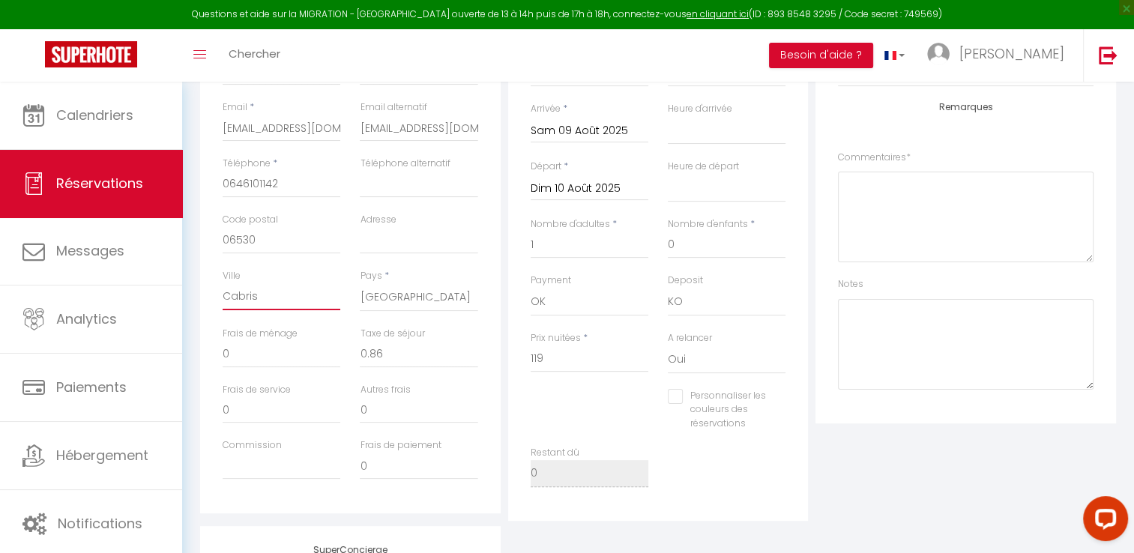
scroll to position [0, 0]
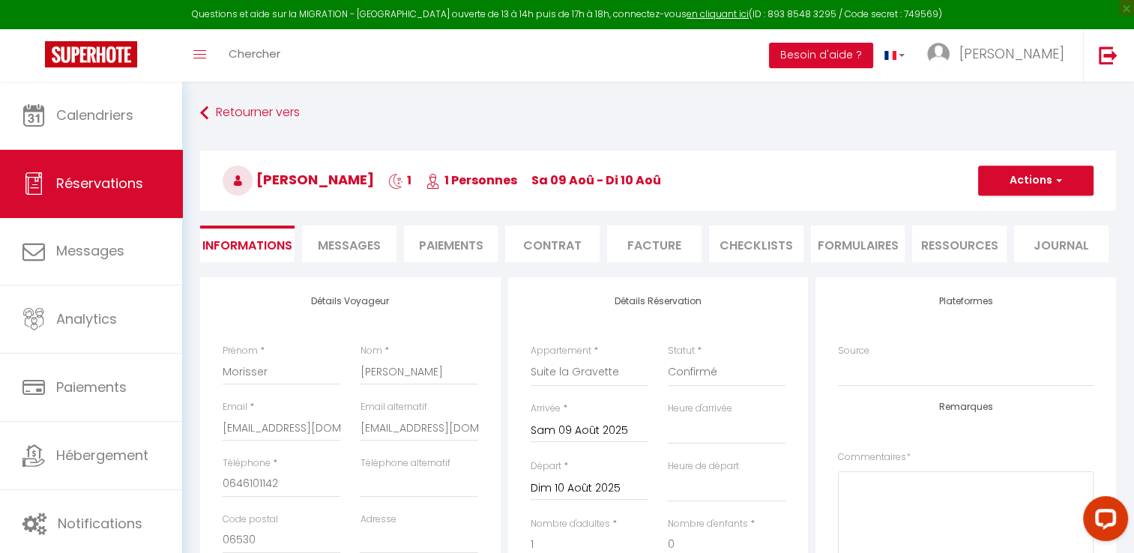
type input "Cabris"
click at [1033, 175] on button "Actions" at bounding box center [1035, 181] width 115 height 30
click at [1027, 208] on link "Enregistrer" at bounding box center [1020, 213] width 118 height 19
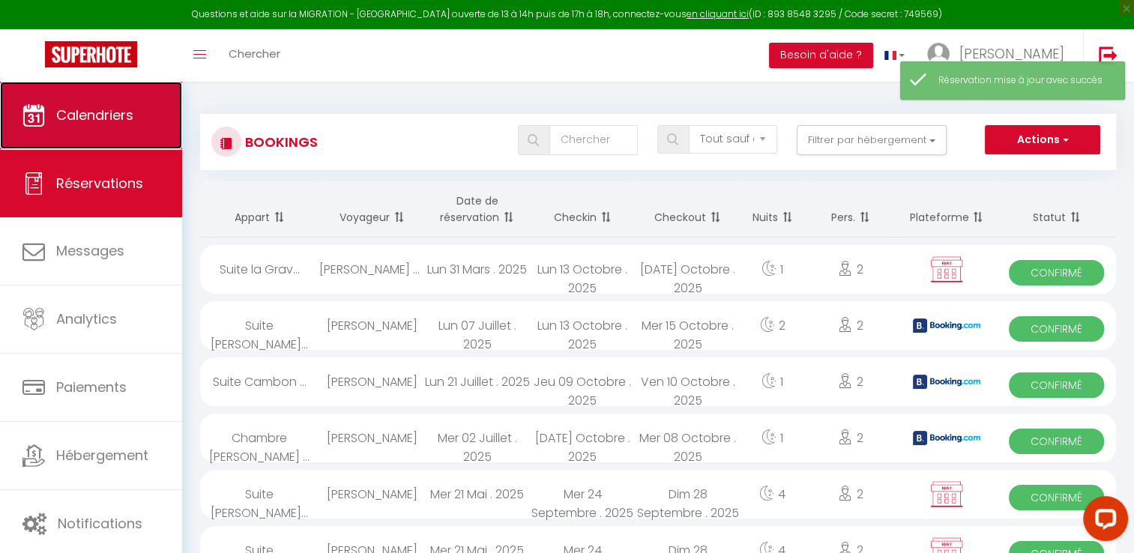
click at [136, 109] on link "Calendriers" at bounding box center [91, 115] width 182 height 67
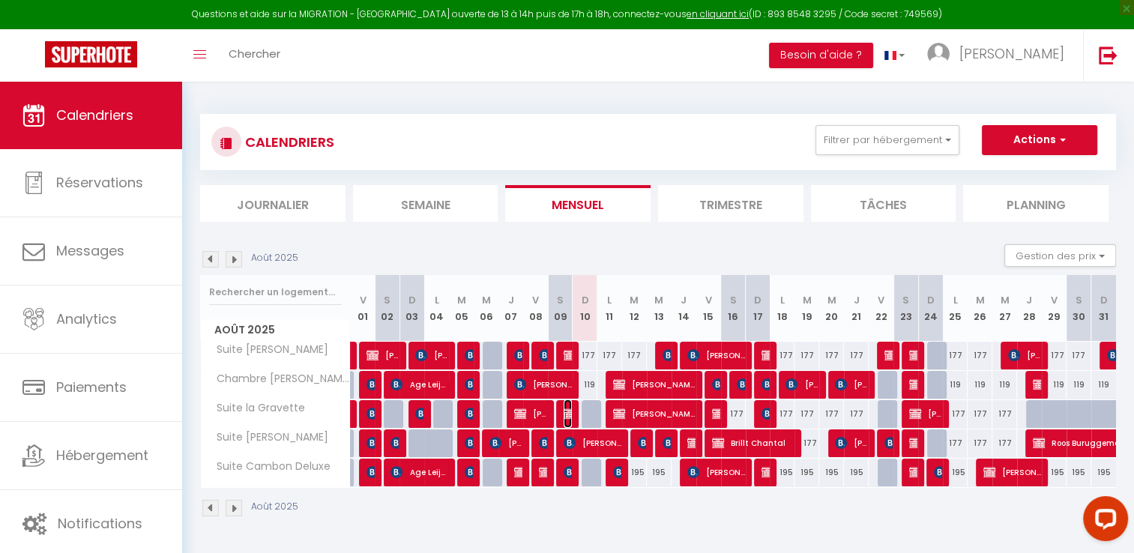
click at [570, 409] on img at bounding box center [570, 414] width 12 height 12
select select "OK"
select select "KO"
select select "0"
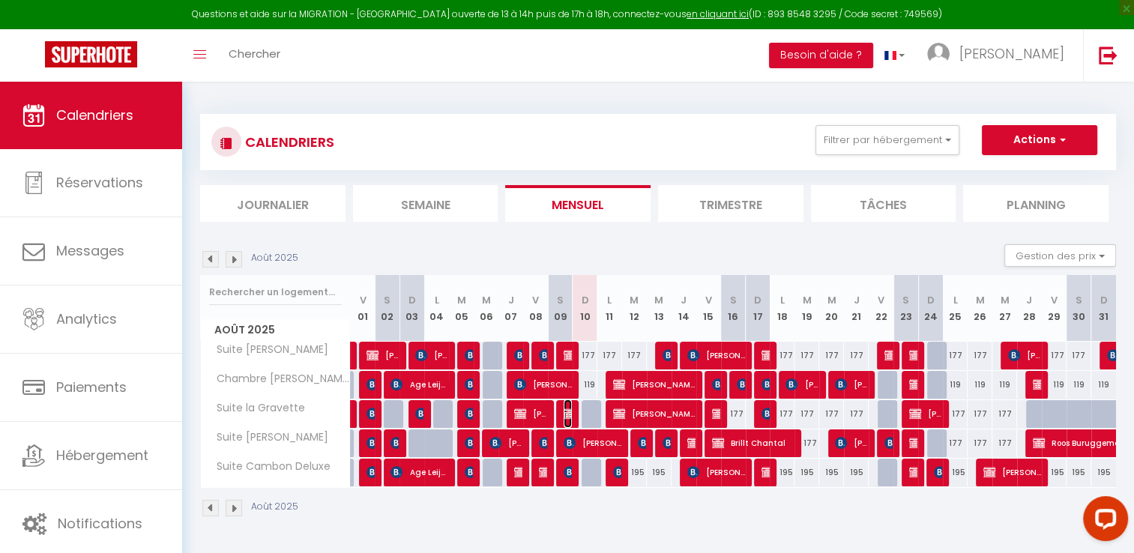
select select "0"
select select
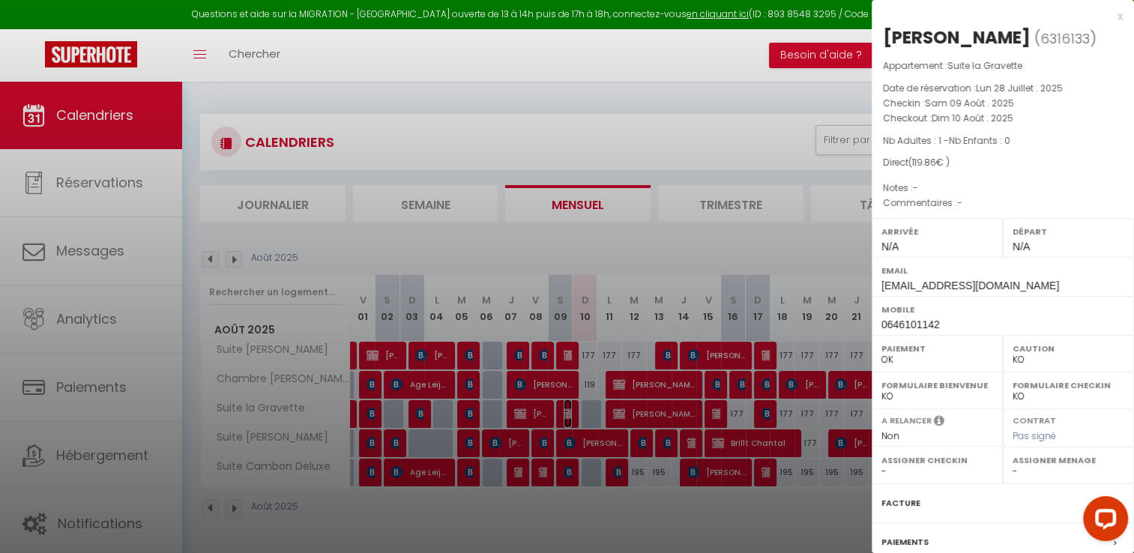
scroll to position [142, 0]
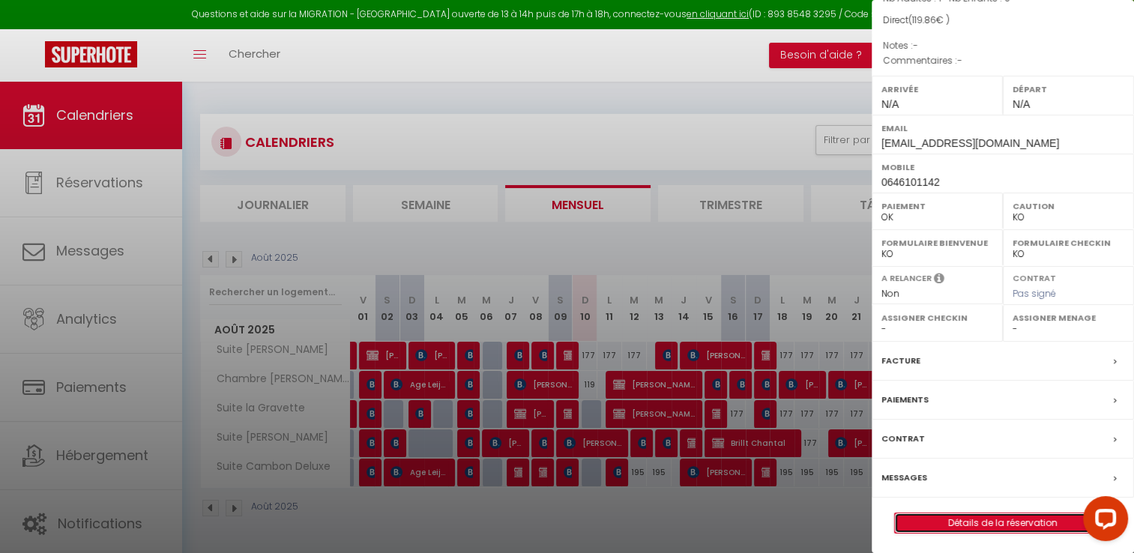
click at [990, 520] on link "Détails de la réservation" at bounding box center [1003, 522] width 216 height 19
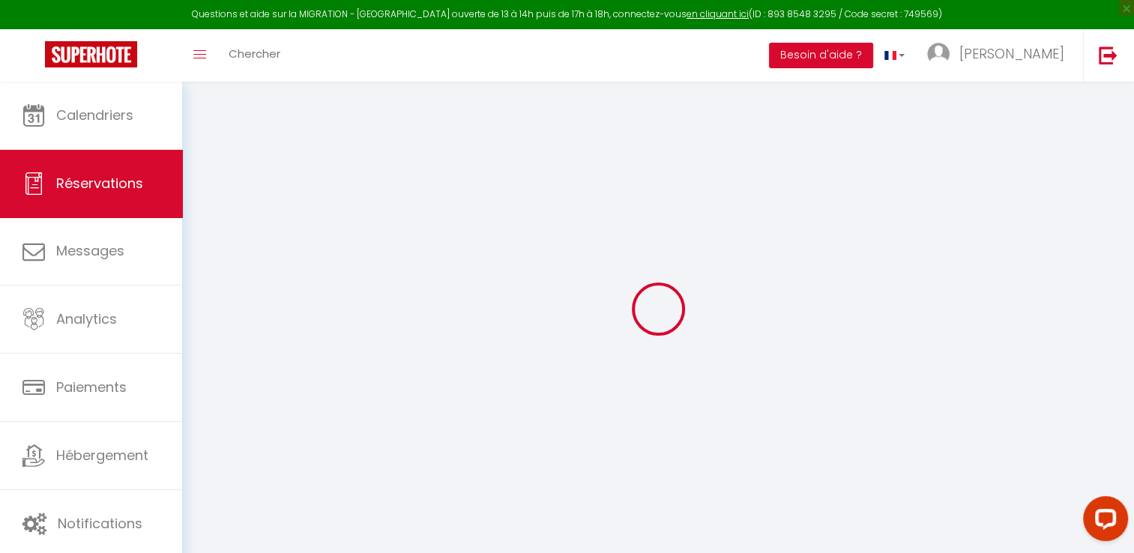
select select "taxes"
select select "other"
select select
checkbox input "false"
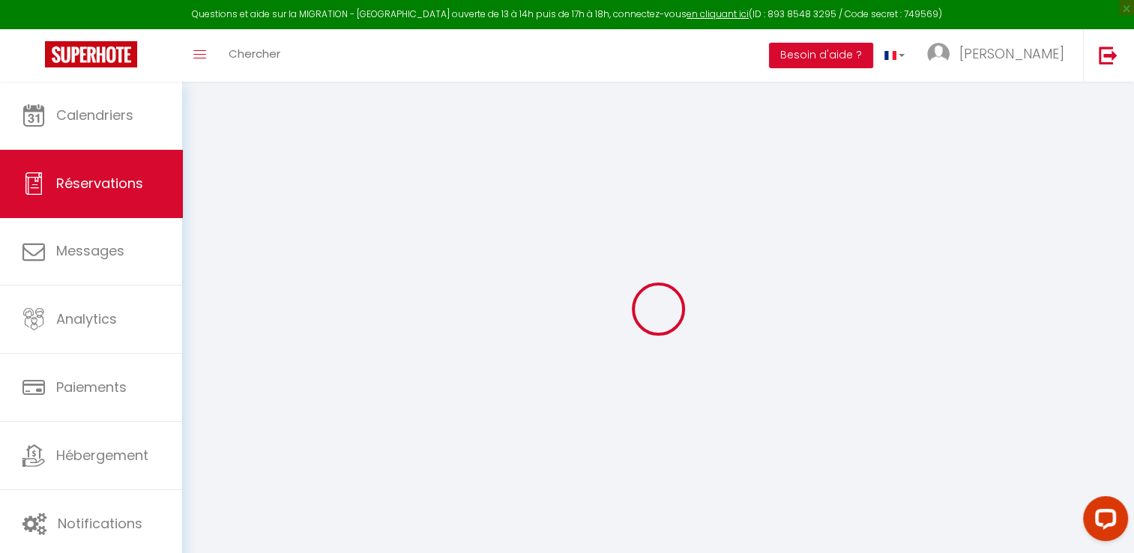
select select
checkbox input "false"
type input "0.86"
select select
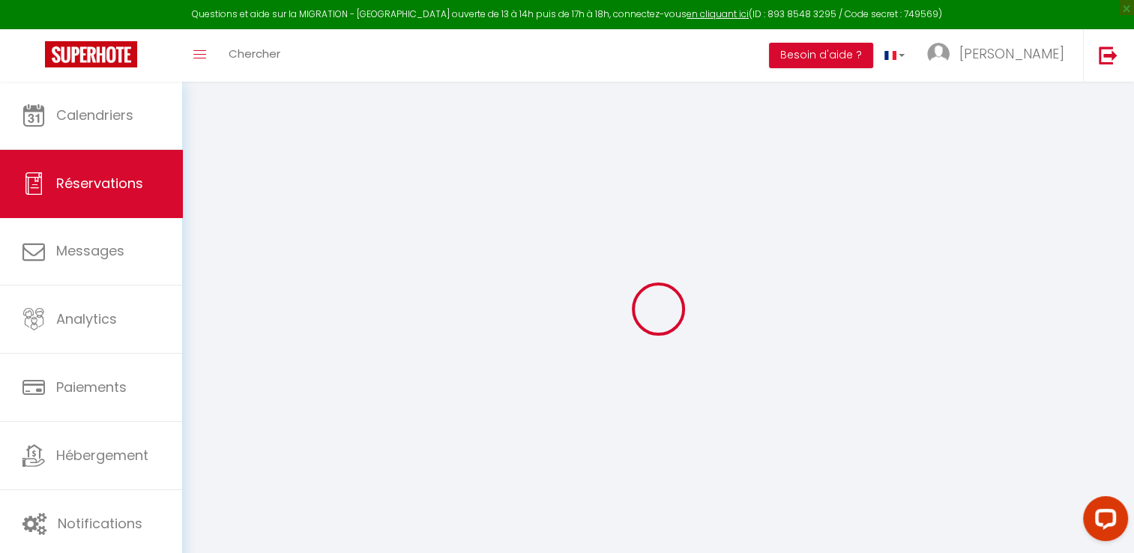
select select
checkbox input "false"
select select
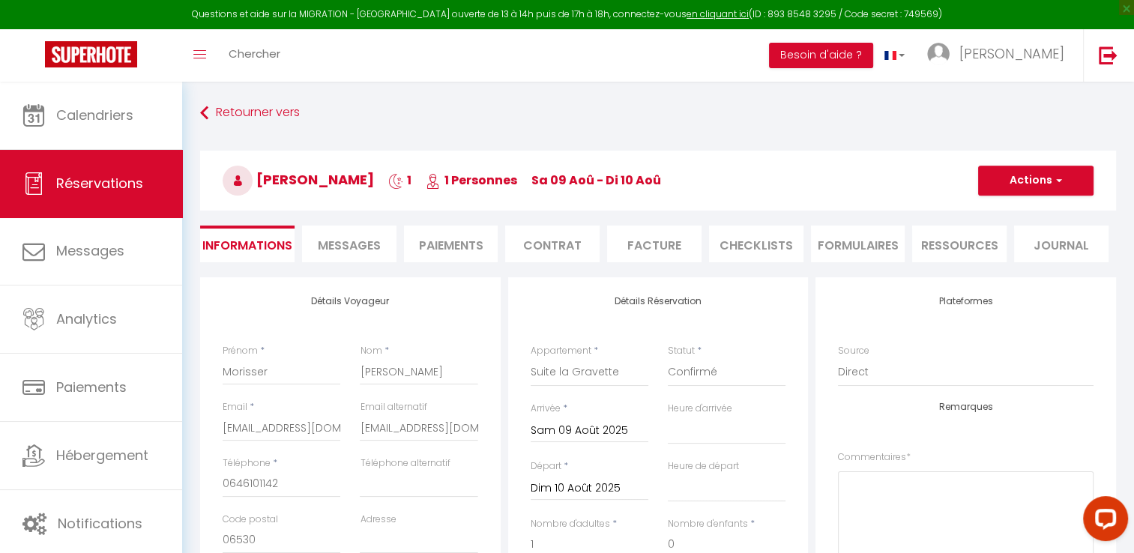
click at [652, 251] on li "Facture" at bounding box center [654, 244] width 94 height 37
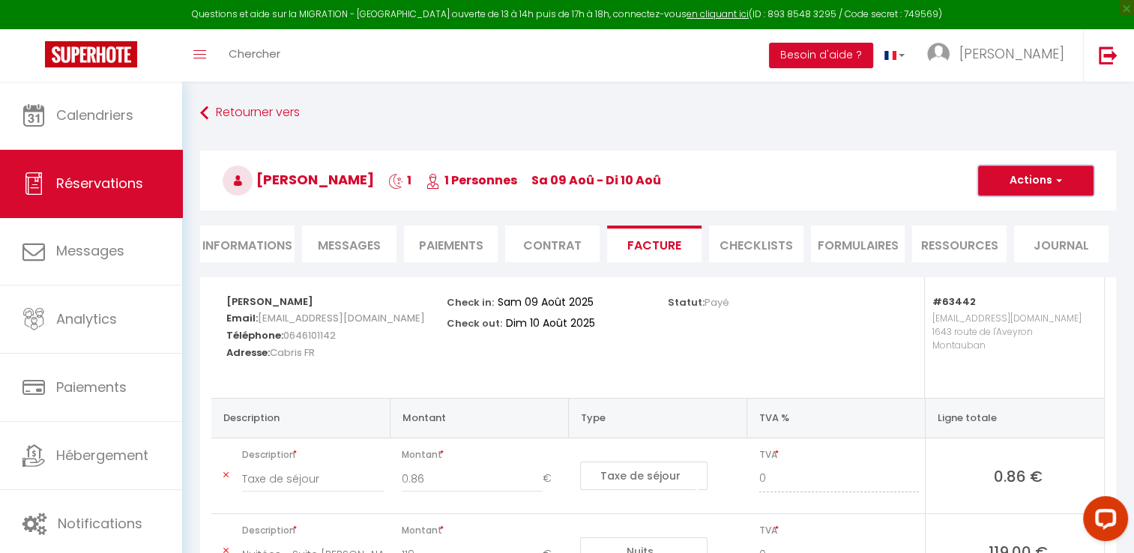
click at [1058, 172] on button "Actions" at bounding box center [1035, 181] width 115 height 30
click at [1028, 226] on link "Aperçu et éditer" at bounding box center [1024, 232] width 126 height 19
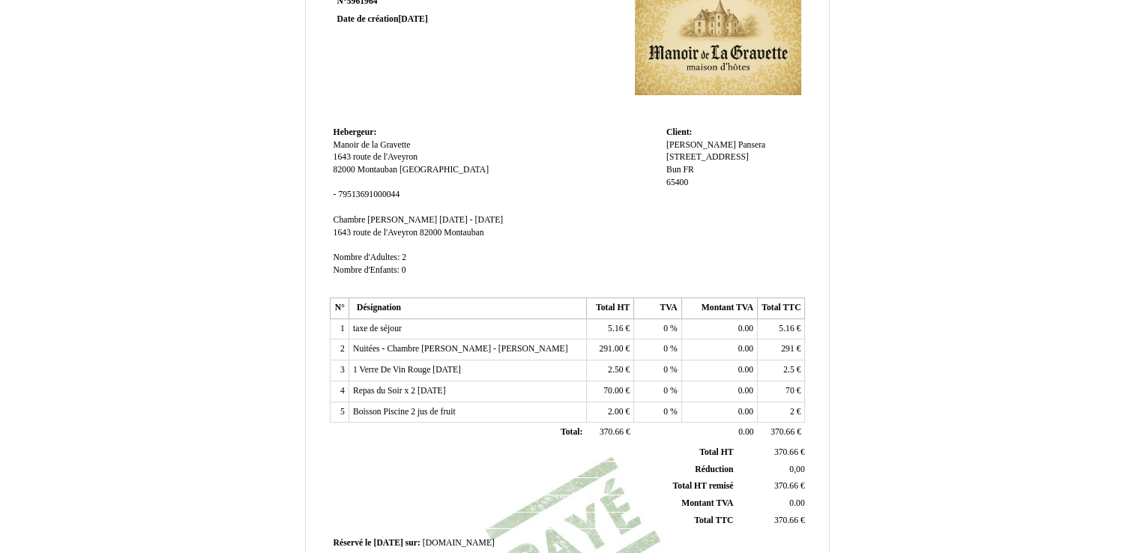
scroll to position [351, 0]
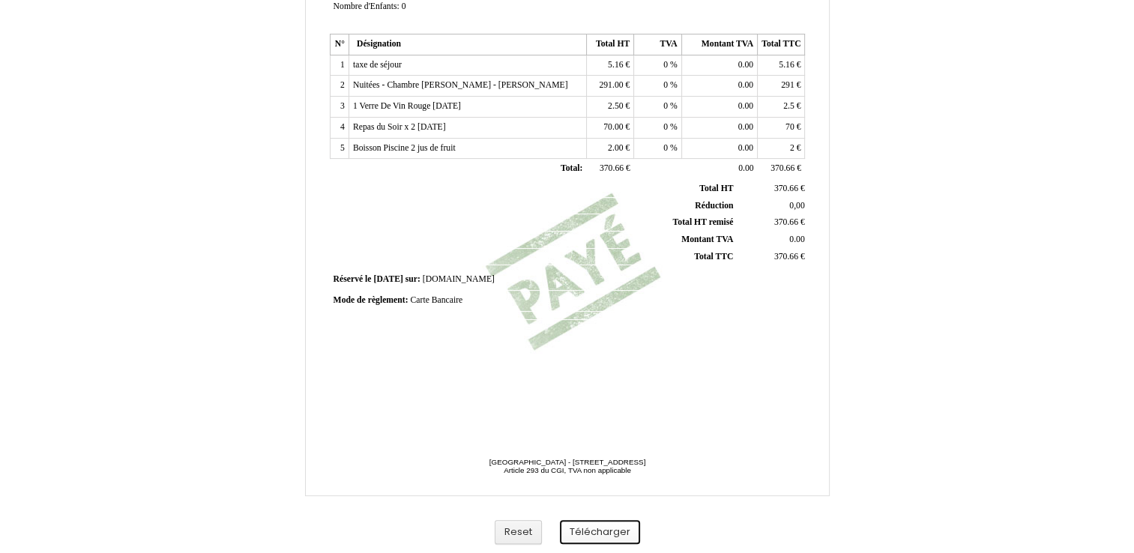
click at [595, 537] on button "Télécharger" at bounding box center [600, 532] width 80 height 25
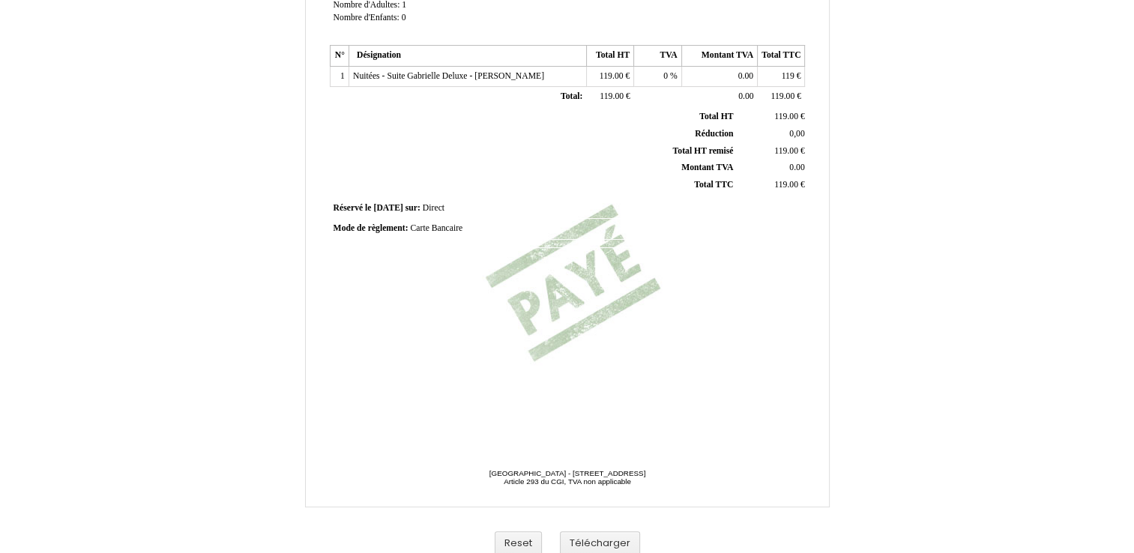
scroll to position [351, 0]
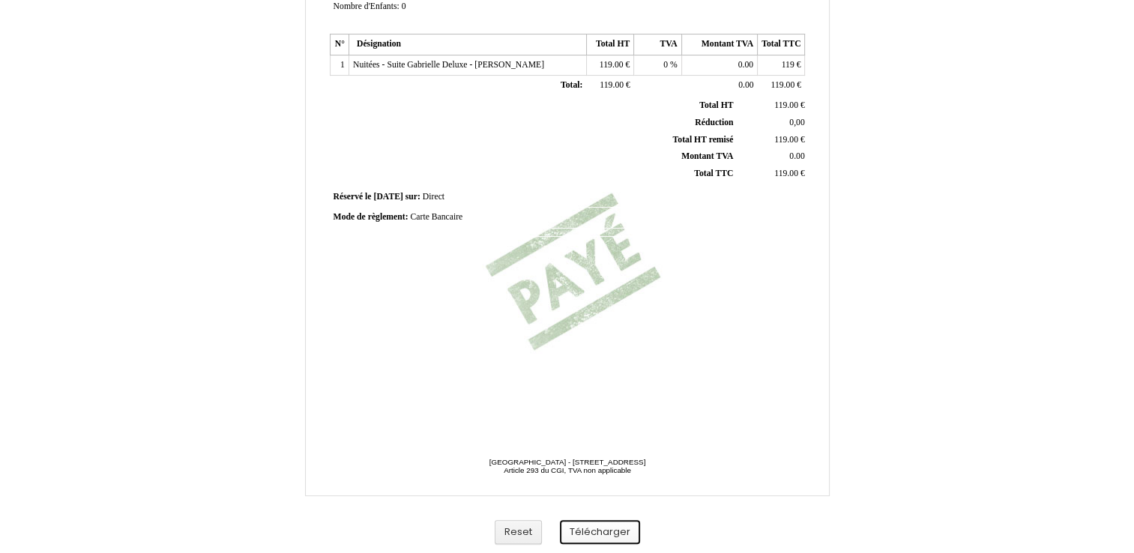
click at [608, 531] on button "Télécharger" at bounding box center [600, 532] width 80 height 25
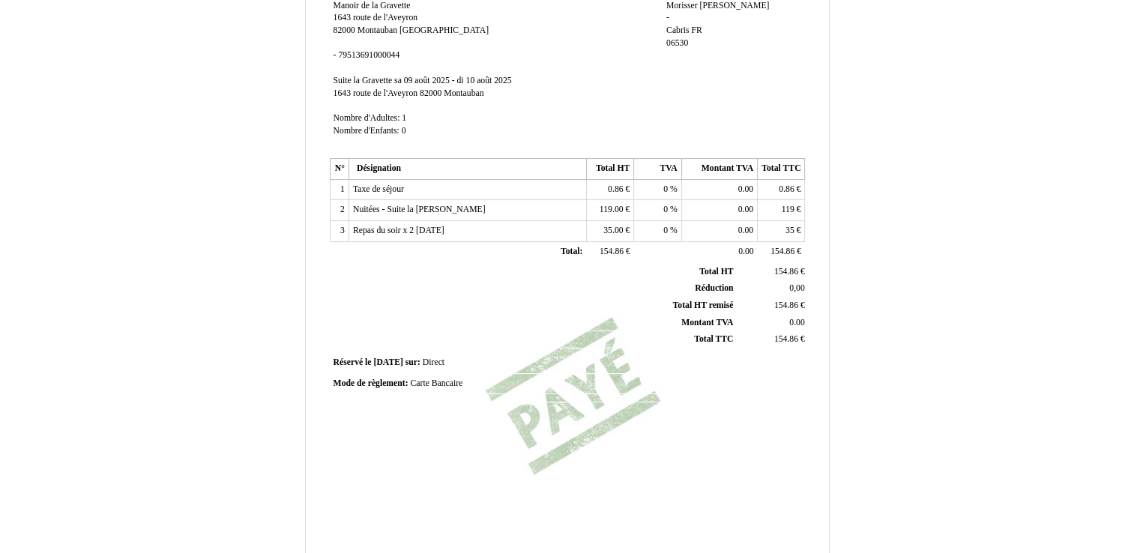
scroll to position [351, 0]
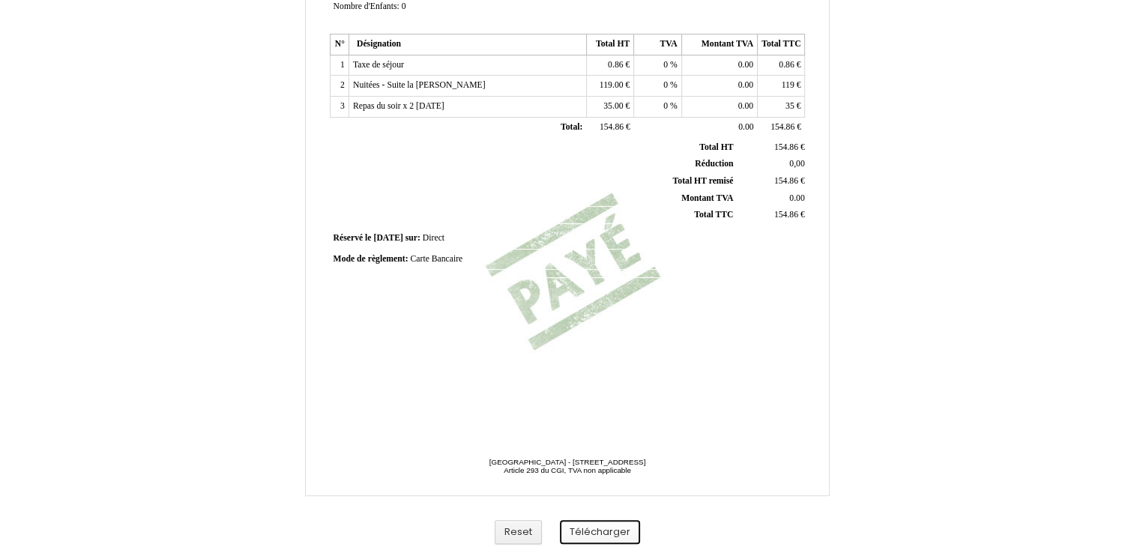
click at [605, 528] on button "Télécharger" at bounding box center [600, 532] width 80 height 25
